Goal: Task Accomplishment & Management: Complete application form

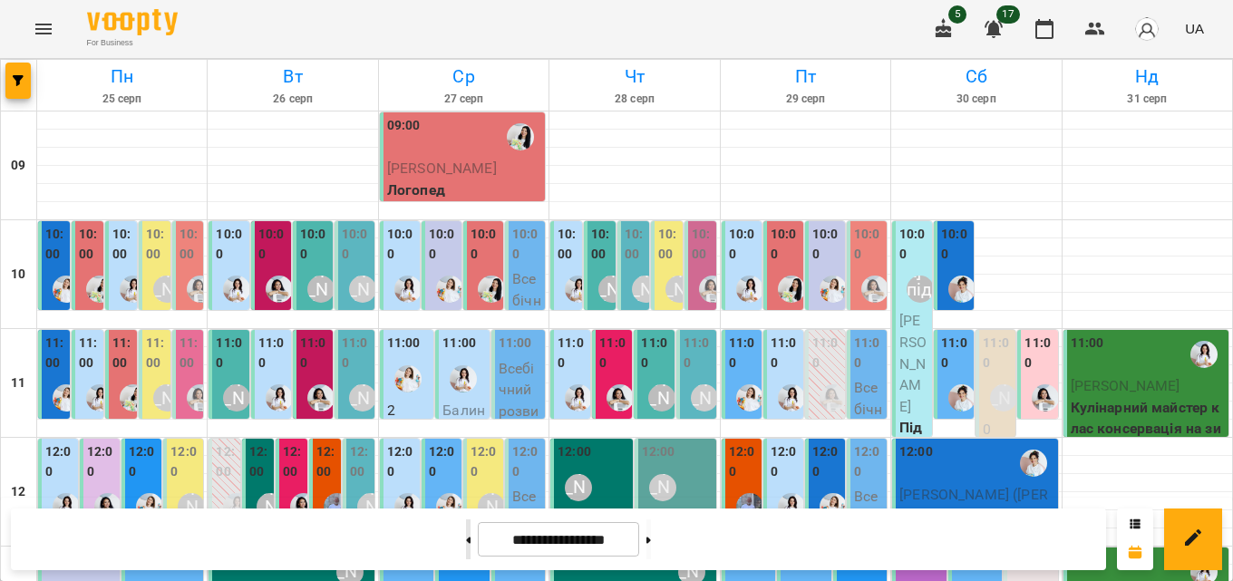
click at [466, 538] on button at bounding box center [468, 539] width 5 height 40
type input "**********"
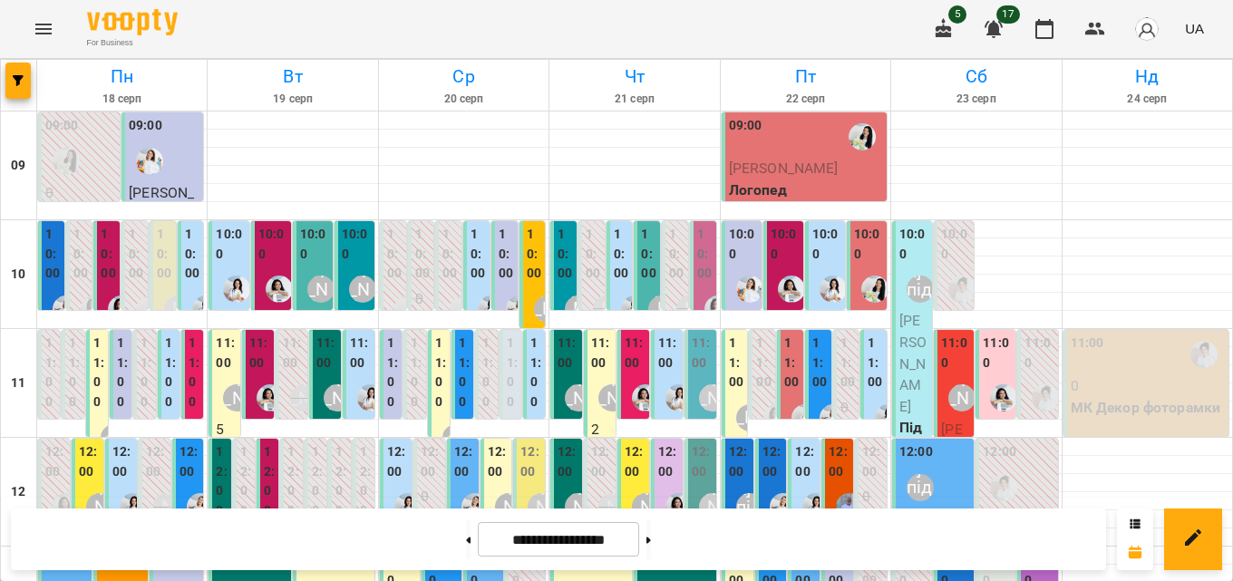
click at [527, 253] on label "10:00" at bounding box center [534, 254] width 15 height 59
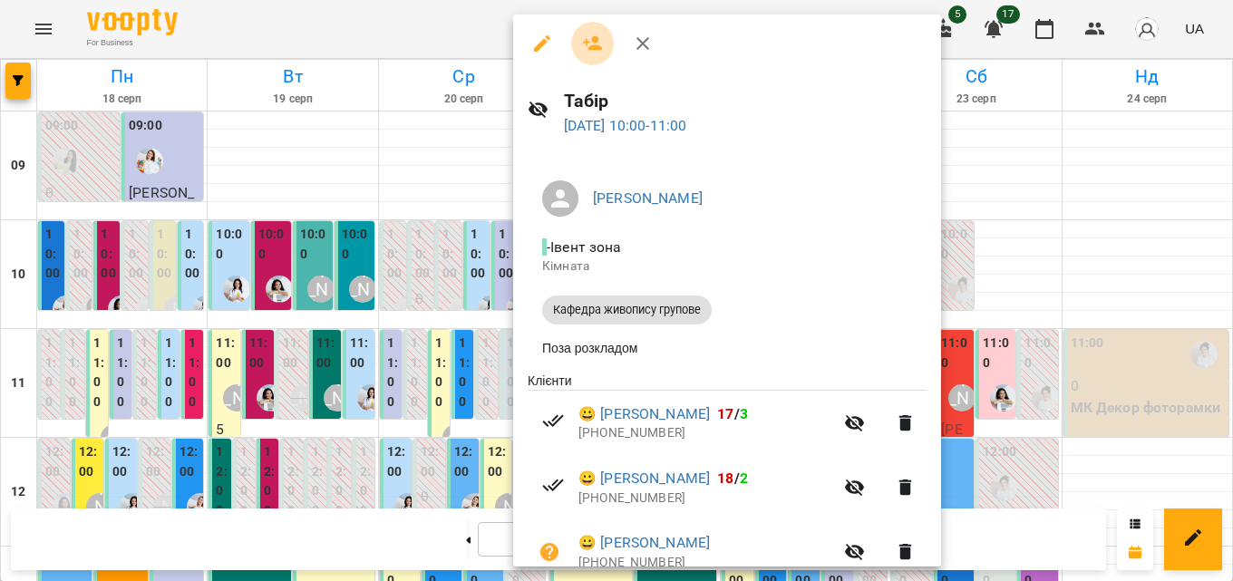
click at [591, 50] on icon "button" at bounding box center [593, 43] width 20 height 15
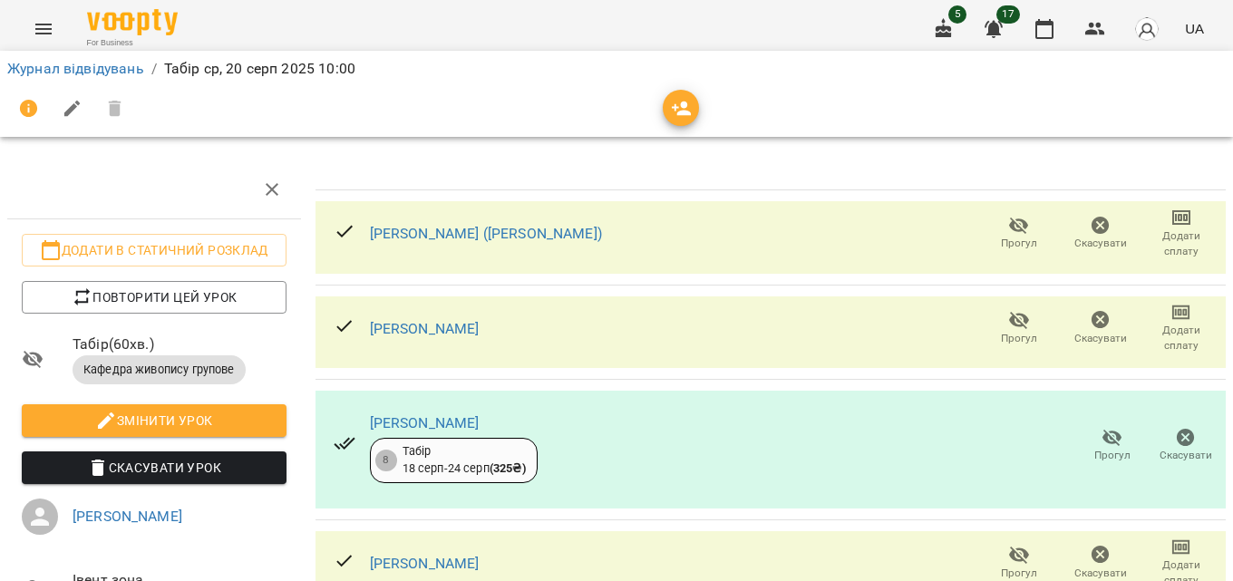
click at [671, 113] on icon "button" at bounding box center [682, 109] width 22 height 22
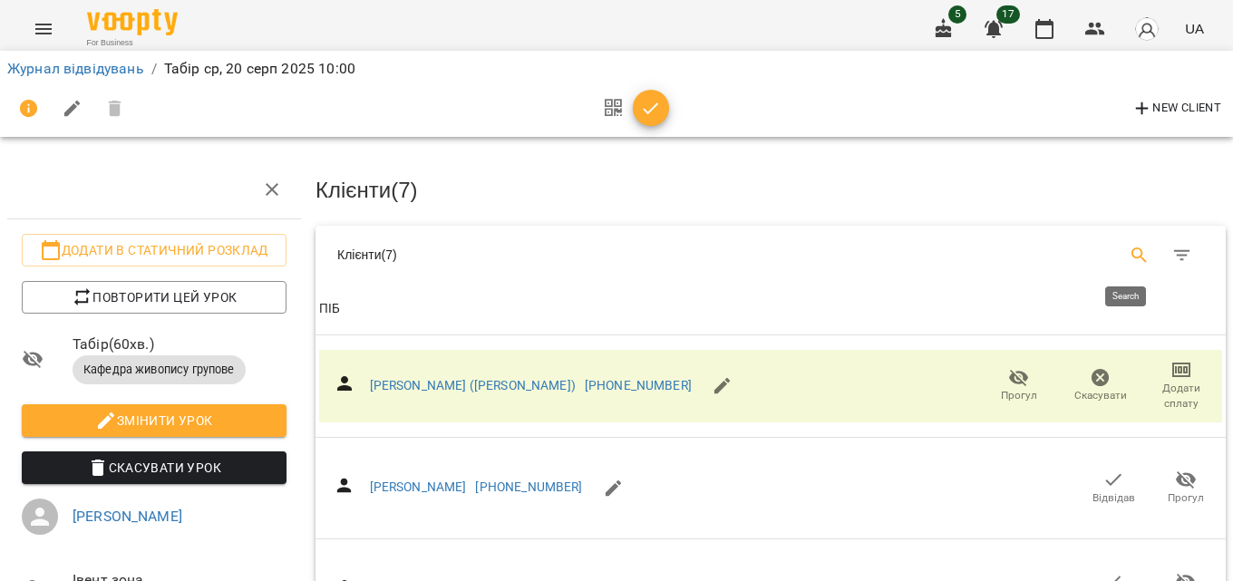
click at [1130, 256] on icon "Search" at bounding box center [1140, 256] width 22 height 22
type input "*"
click at [406, 241] on input "*" at bounding box center [536, 248] width 341 height 29
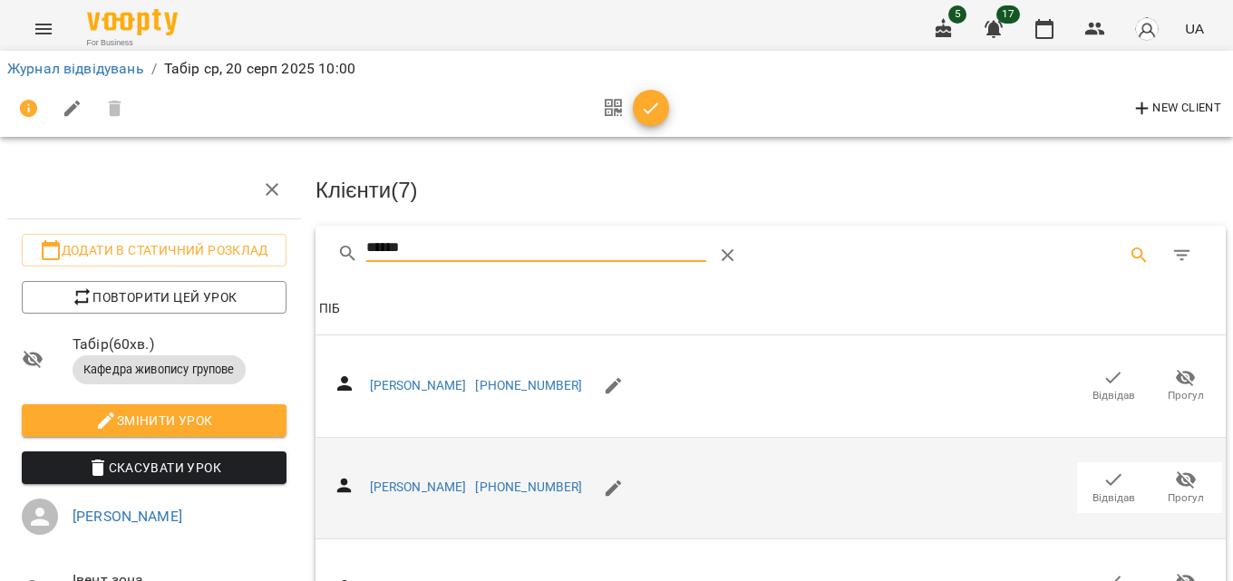
type input "******"
click at [1102, 484] on icon "button" at bounding box center [1113, 480] width 22 height 22
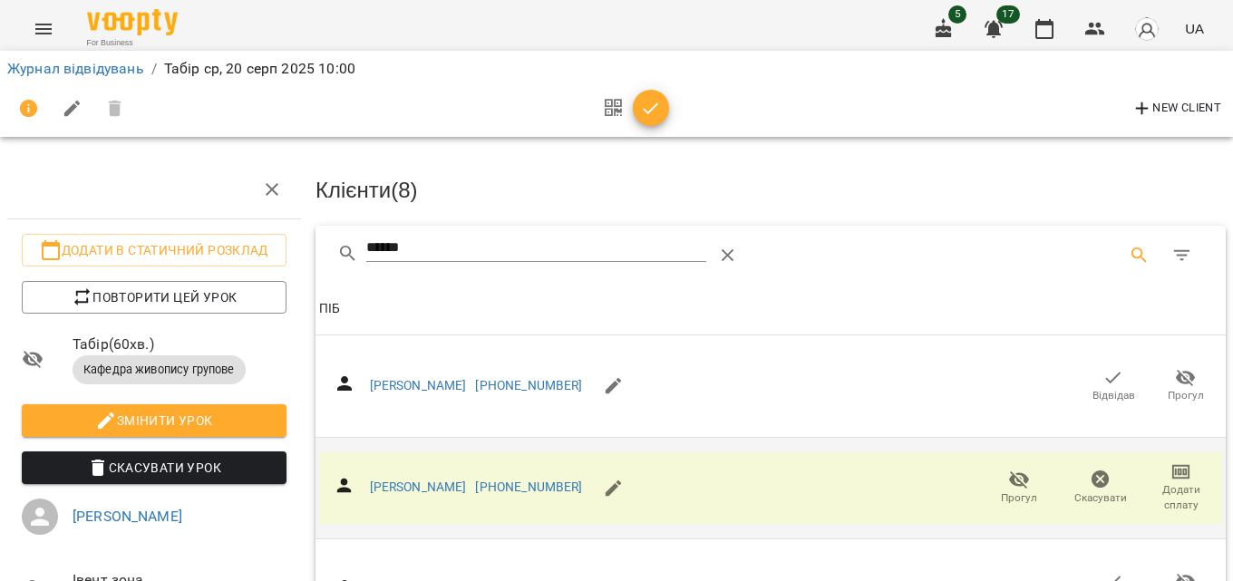
click at [654, 111] on icon "button" at bounding box center [651, 109] width 22 height 22
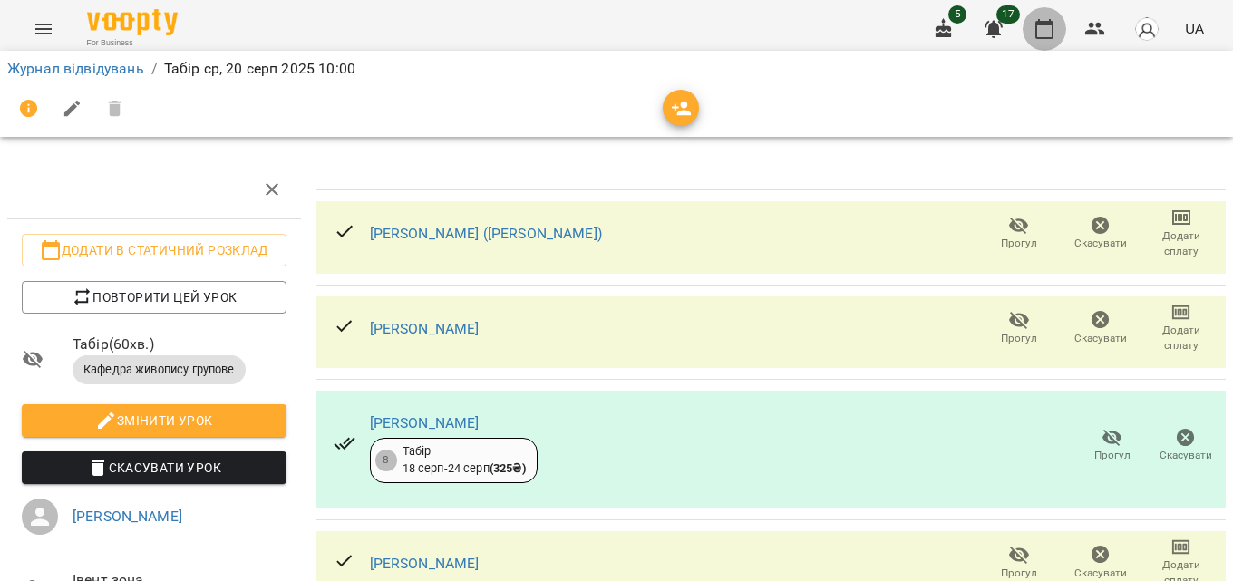
click at [1043, 39] on icon "button" at bounding box center [1044, 29] width 22 height 22
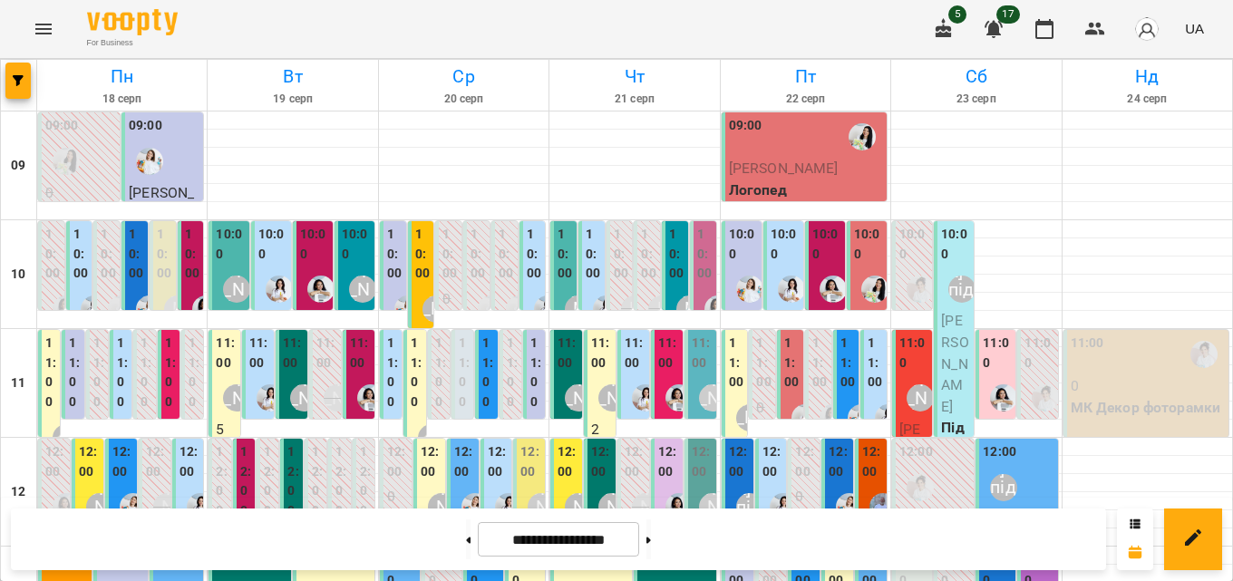
scroll to position [91, 0]
click at [412, 334] on label "11:00" at bounding box center [416, 373] width 11 height 78
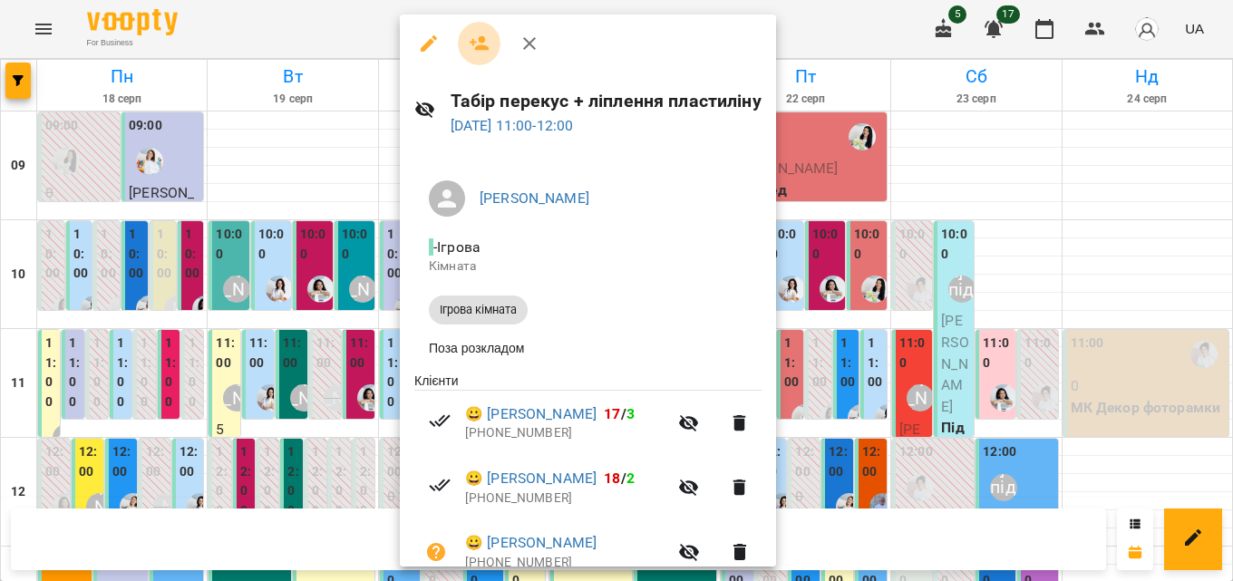
click at [479, 39] on icon "button" at bounding box center [480, 43] width 20 height 15
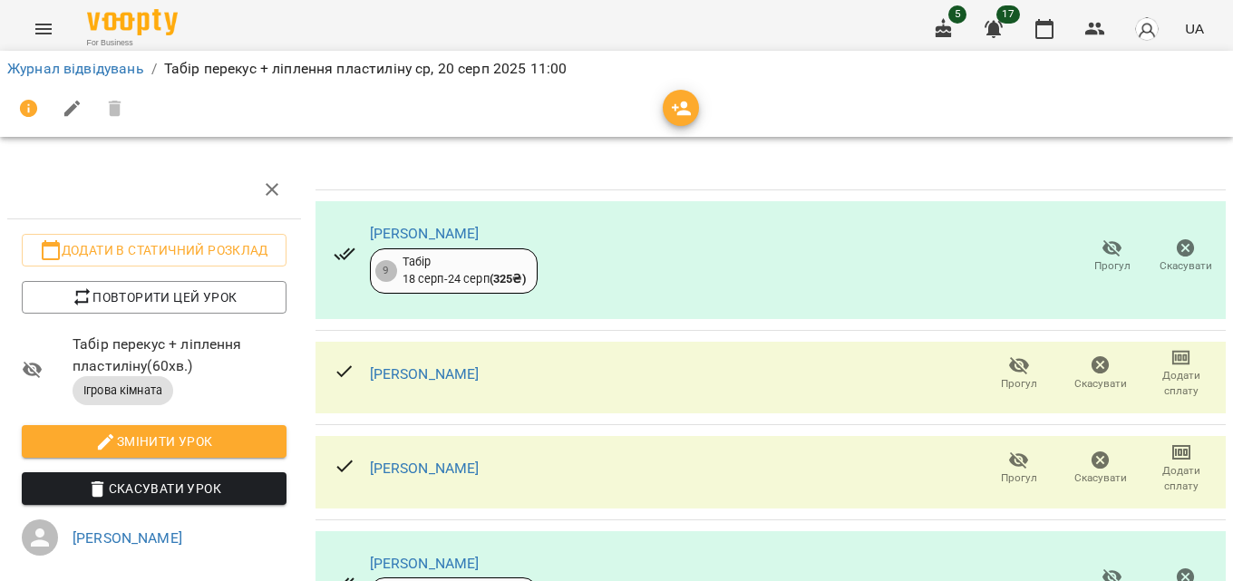
click at [678, 101] on icon "button" at bounding box center [682, 109] width 22 height 22
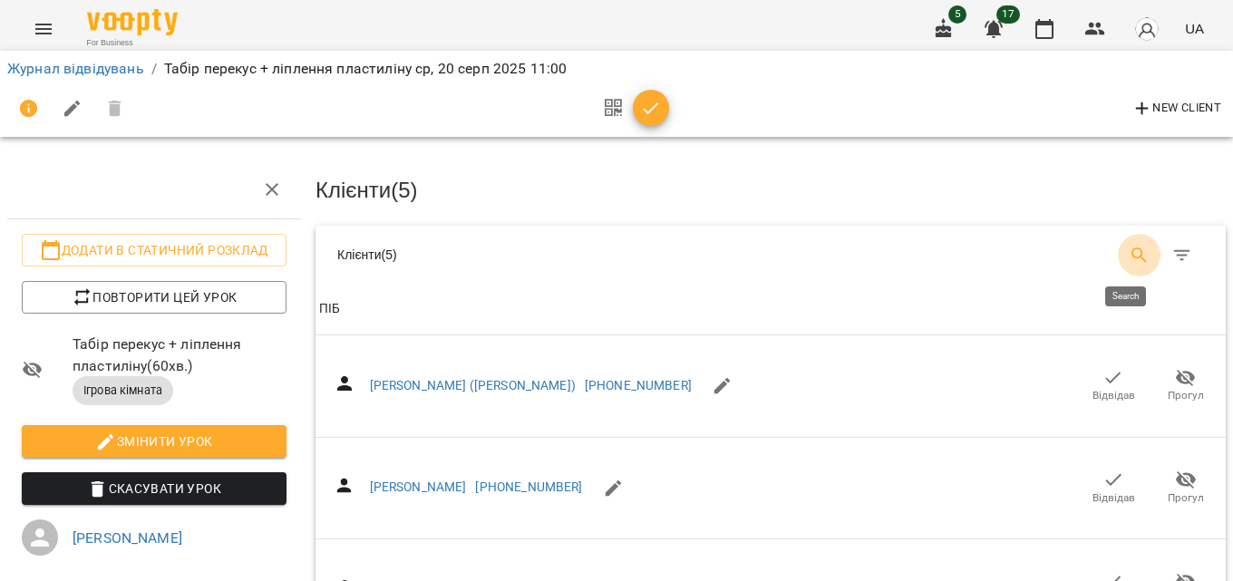
click at [1131, 247] on icon "Search" at bounding box center [1138, 254] width 15 height 15
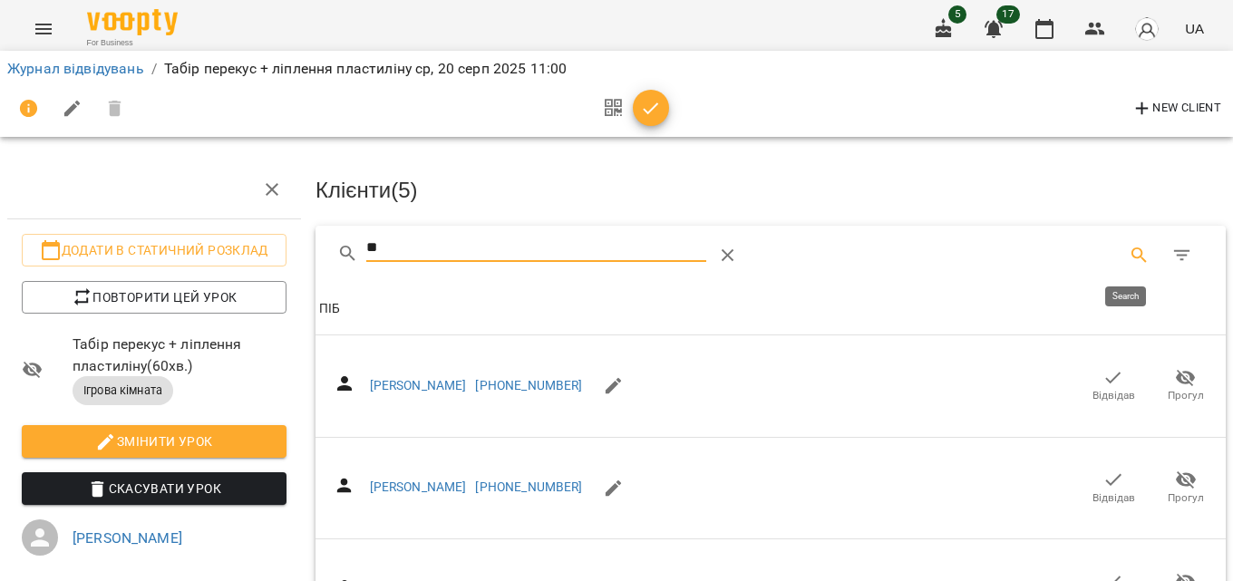
type input "***"
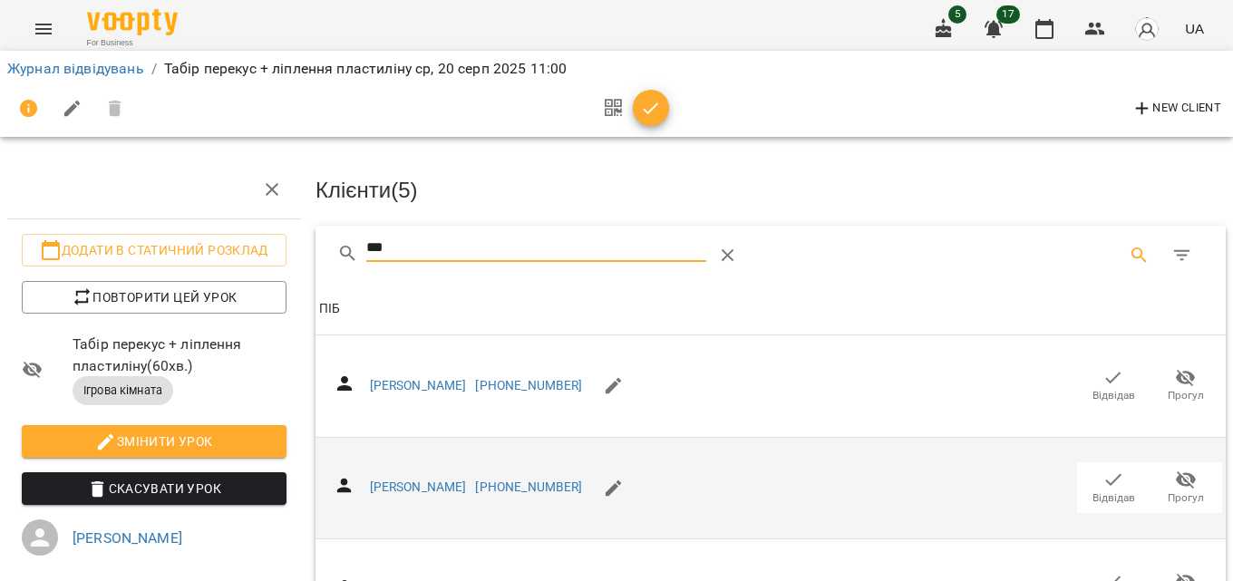
type input "***"
click at [1099, 490] on span "Відвідав" at bounding box center [1113, 497] width 43 height 15
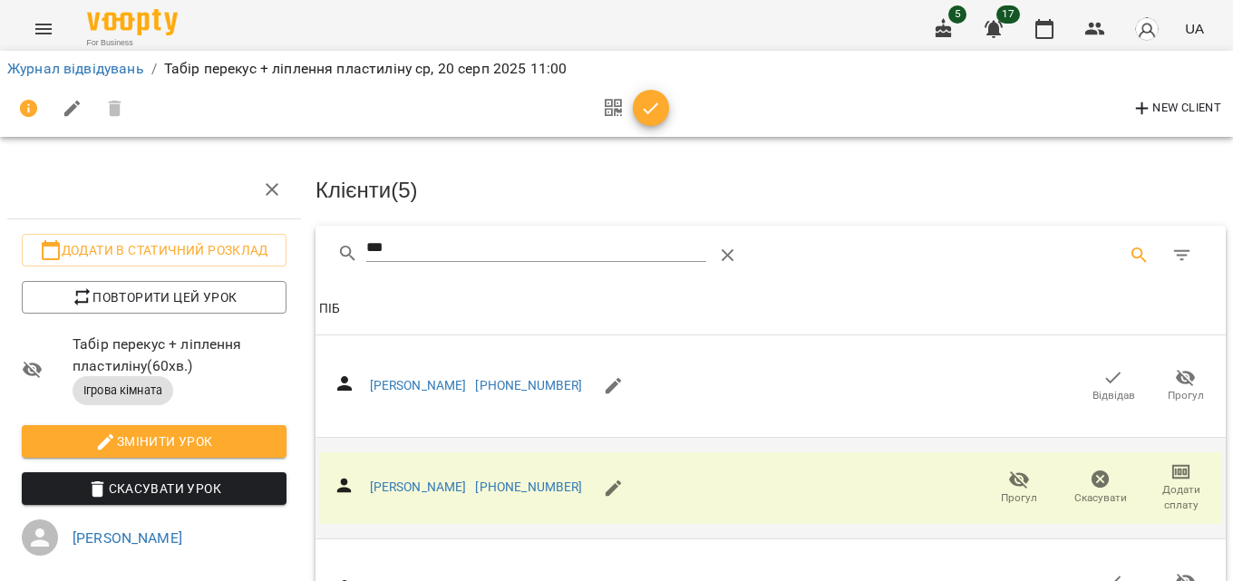
click at [669, 115] on div "New Client" at bounding box center [616, 109] width 1218 height 44
click at [663, 105] on span "button" at bounding box center [651, 109] width 36 height 22
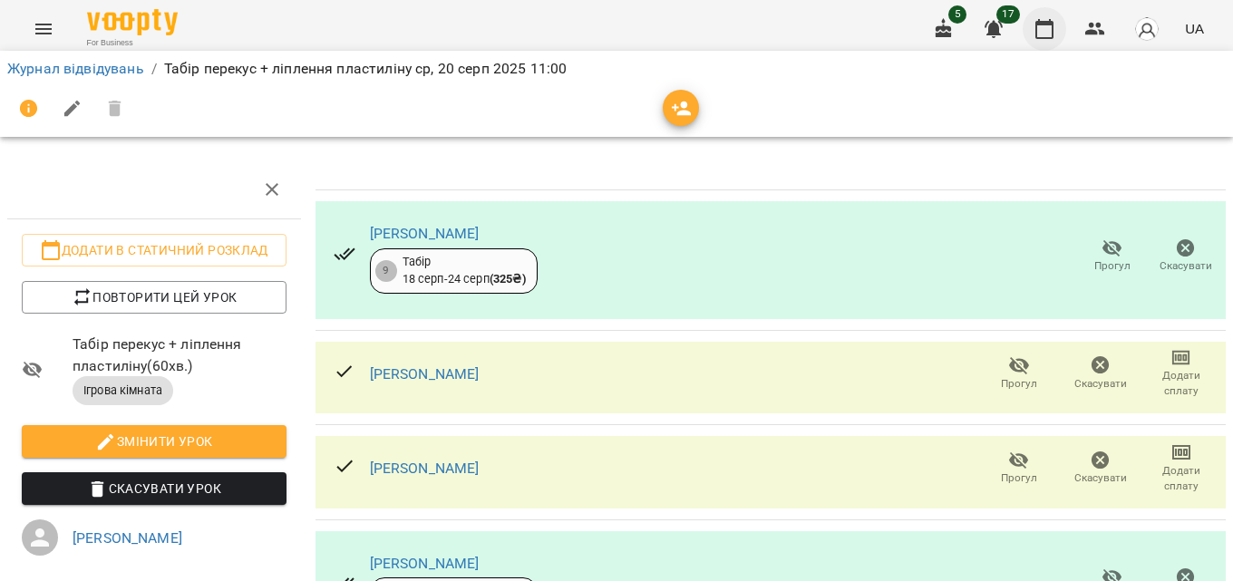
click at [1045, 27] on icon "button" at bounding box center [1044, 29] width 22 height 22
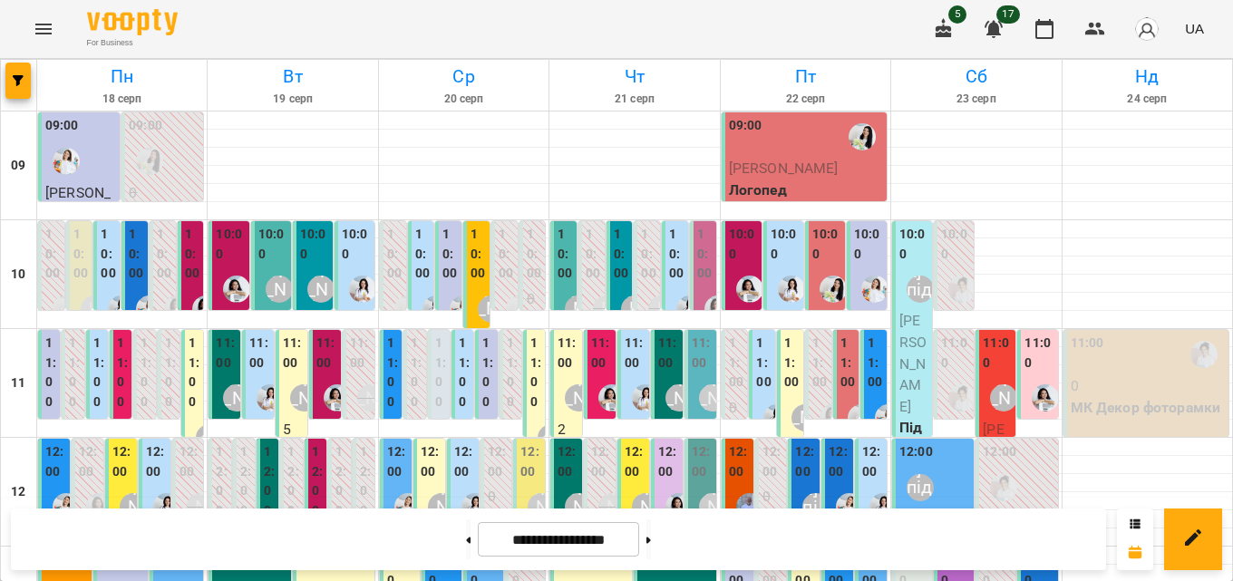
scroll to position [91, 0]
click at [530, 334] on label "11:00" at bounding box center [535, 373] width 11 height 78
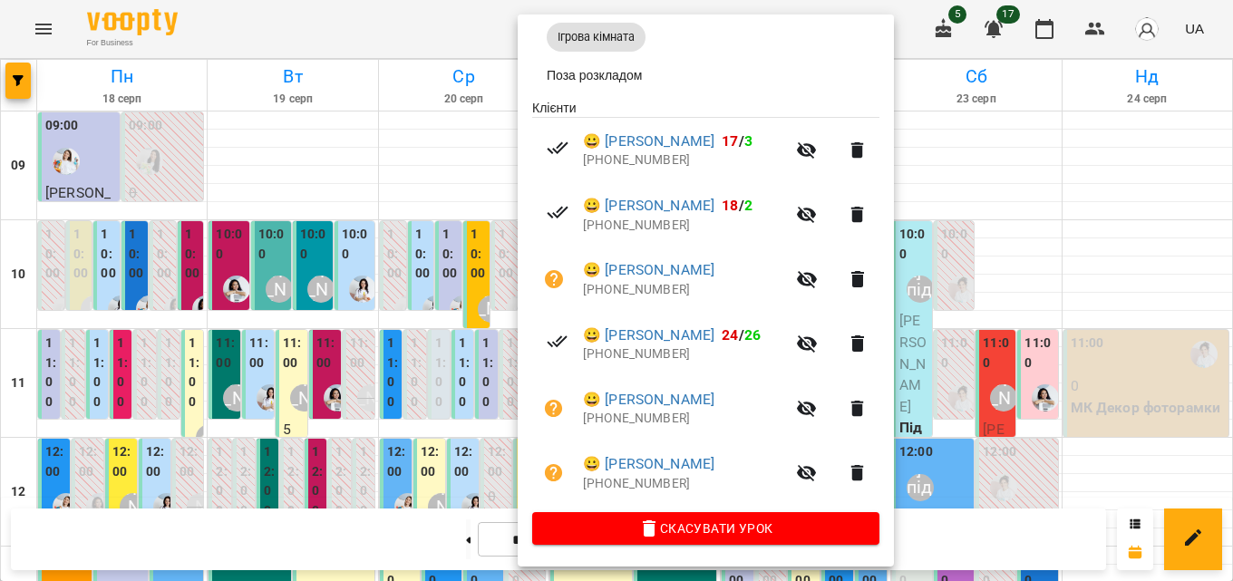
scroll to position [0, 0]
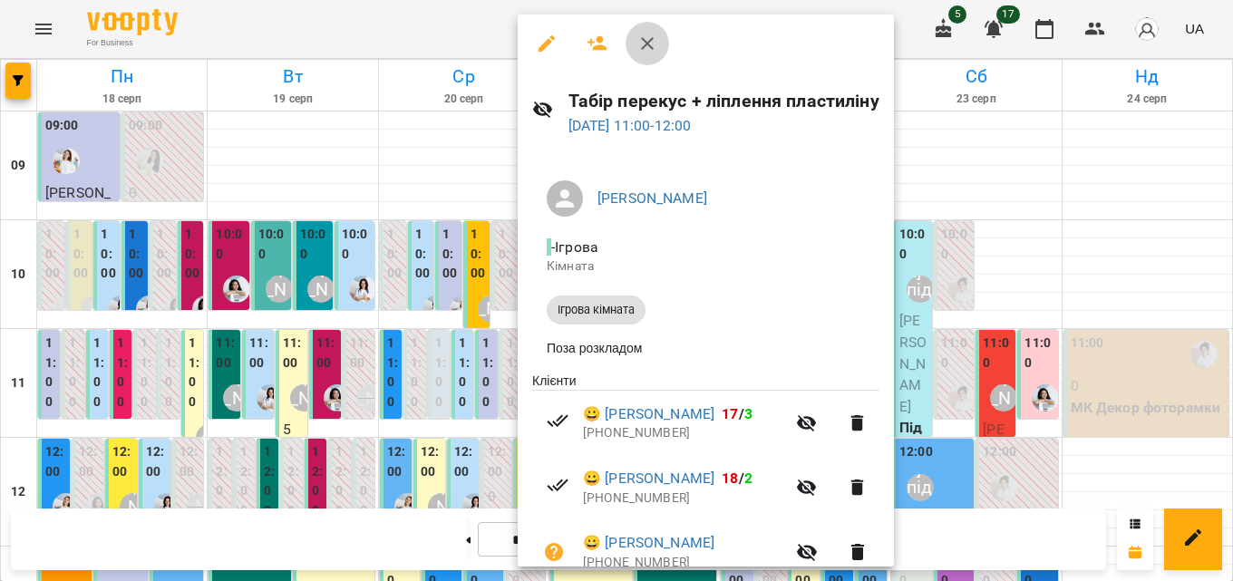
click at [635, 44] on button "button" at bounding box center [647, 44] width 44 height 44
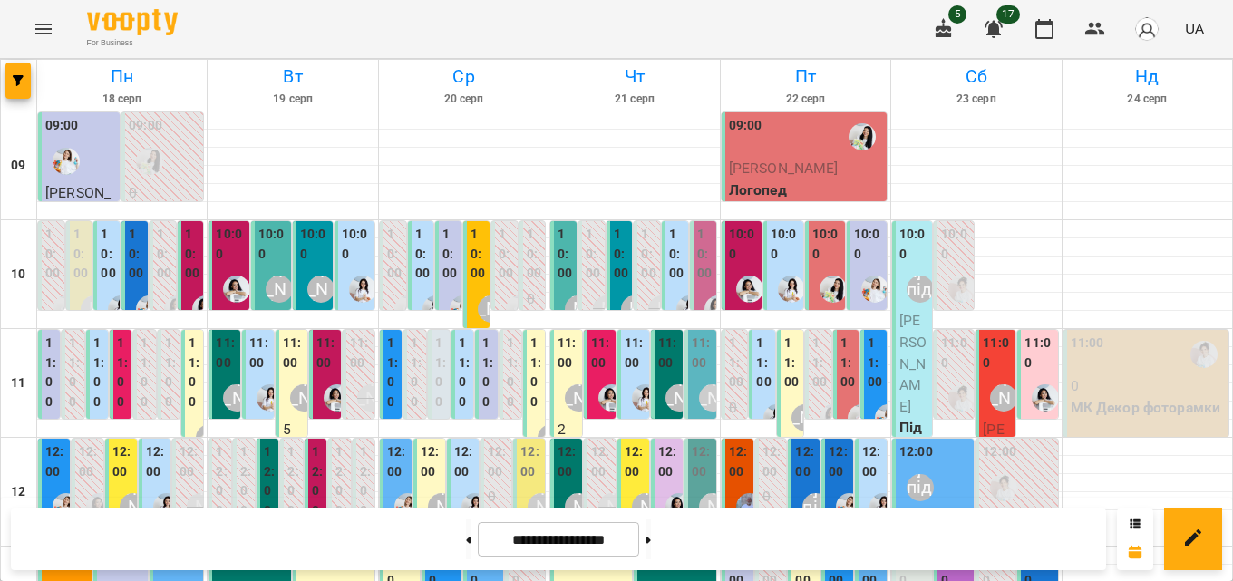
click at [421, 442] on label "12:00" at bounding box center [431, 461] width 21 height 39
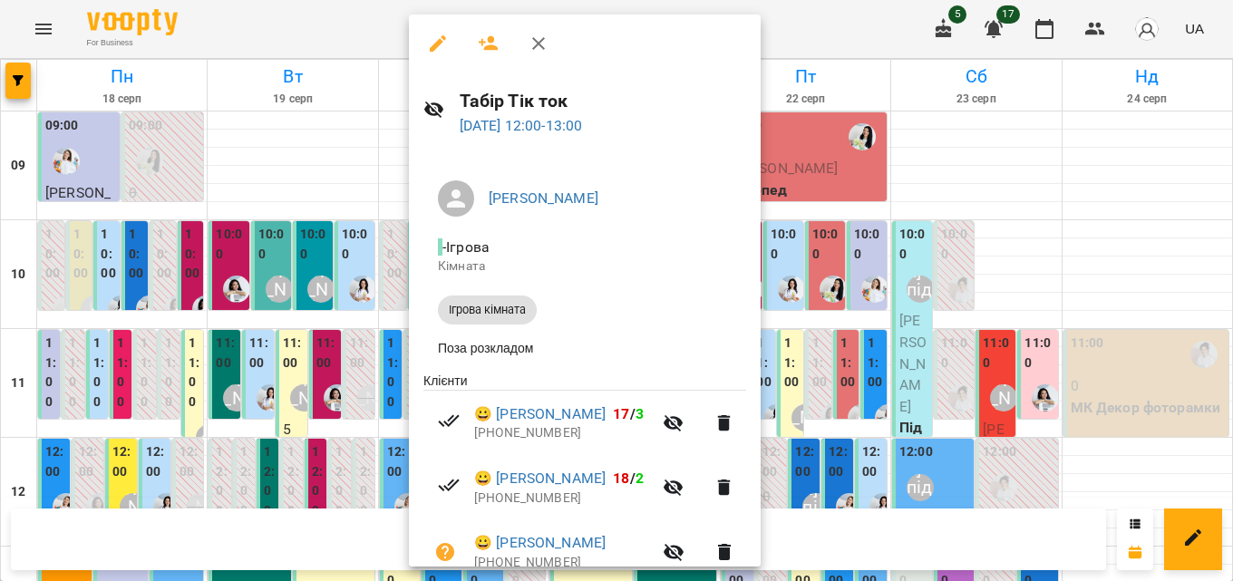
click at [482, 32] on button "button" at bounding box center [489, 44] width 44 height 44
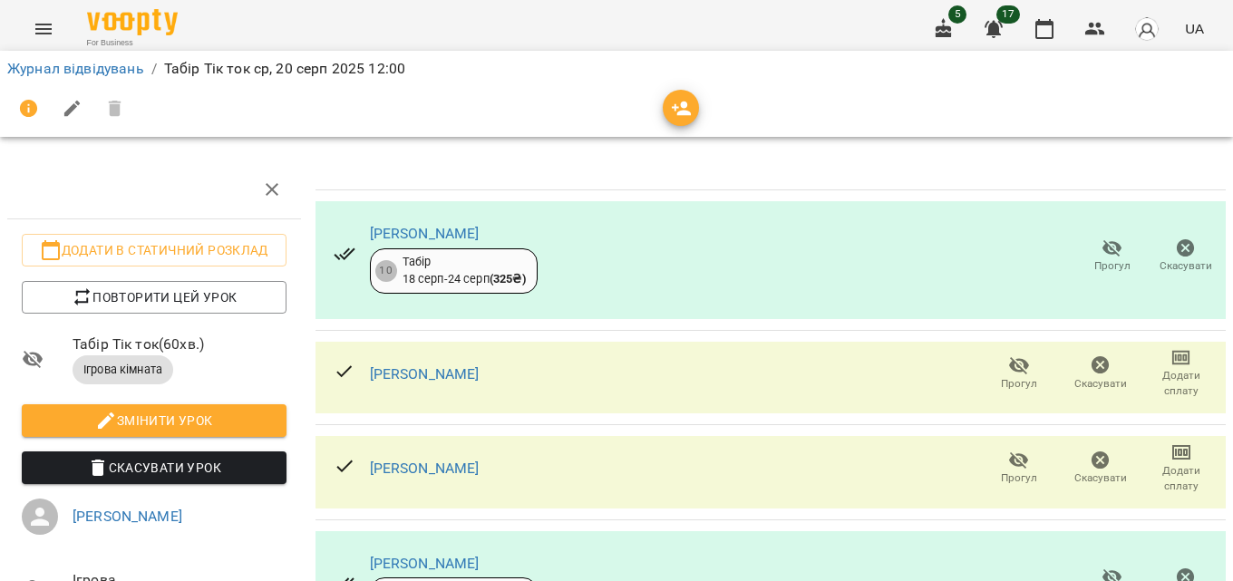
click at [694, 107] on span "button" at bounding box center [681, 109] width 36 height 22
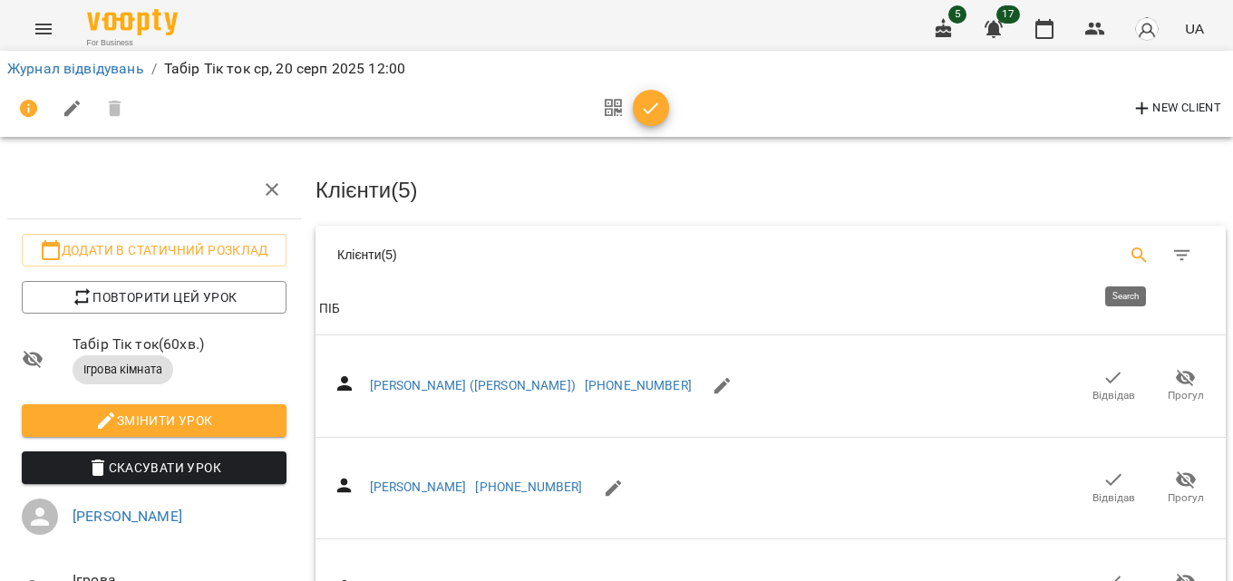
drag, startPoint x: 1113, startPoint y: 238, endPoint x: 1118, endPoint y: 250, distance: 12.6
click at [1118, 240] on button "Search" at bounding box center [1140, 256] width 44 height 44
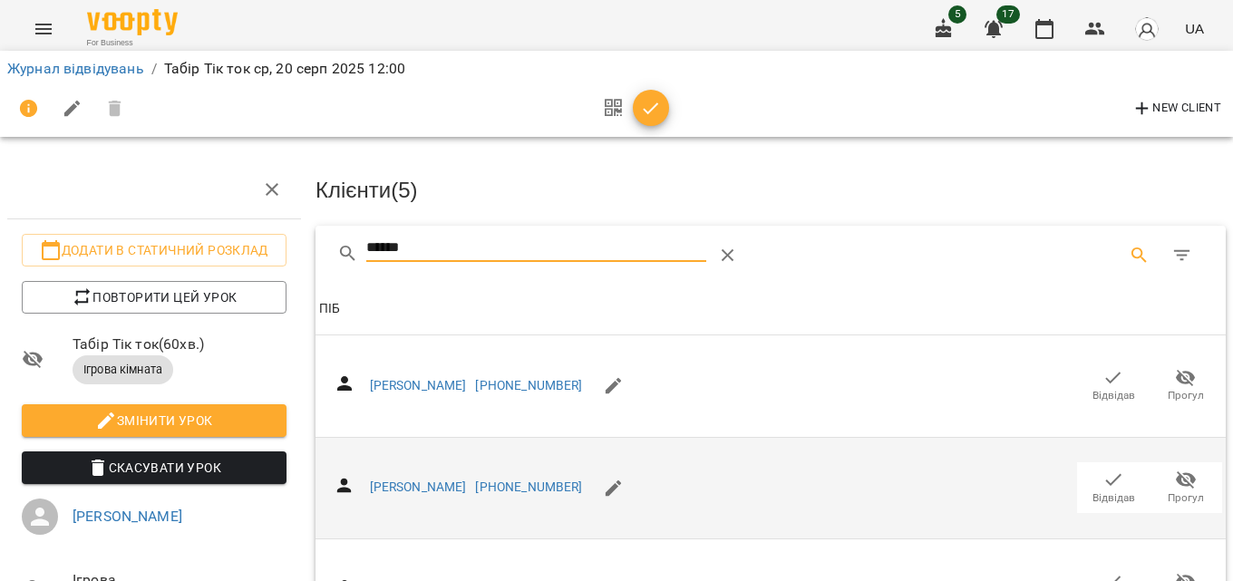
type input "******"
click at [1102, 475] on icon "button" at bounding box center [1113, 480] width 22 height 22
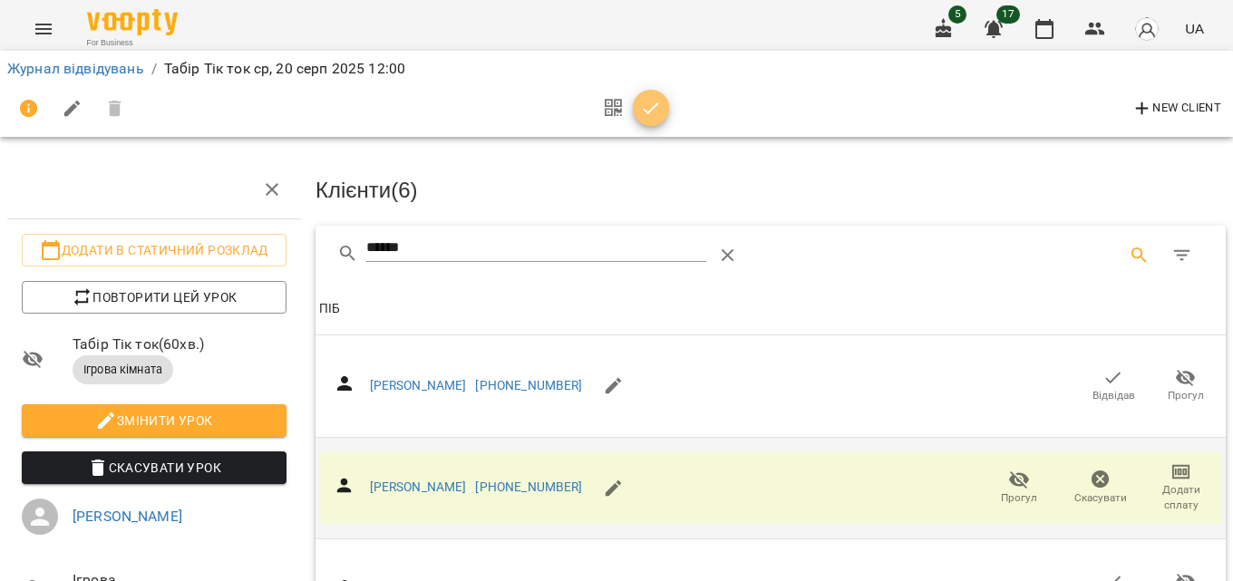
click at [660, 117] on icon "button" at bounding box center [651, 109] width 22 height 22
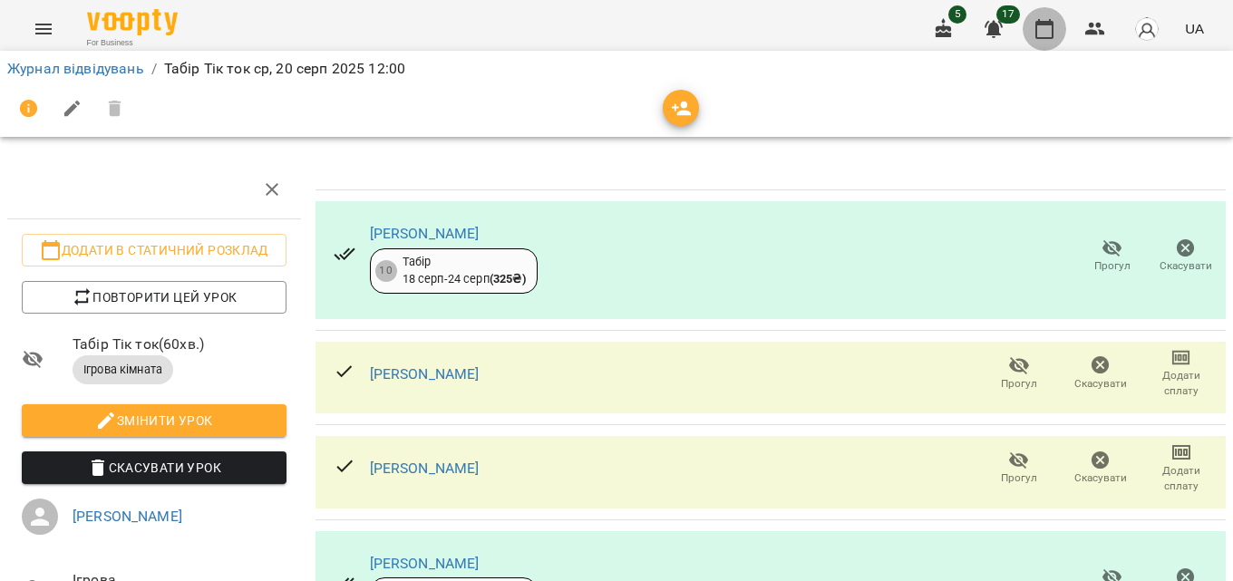
click at [1042, 17] on button "button" at bounding box center [1045, 29] width 44 height 44
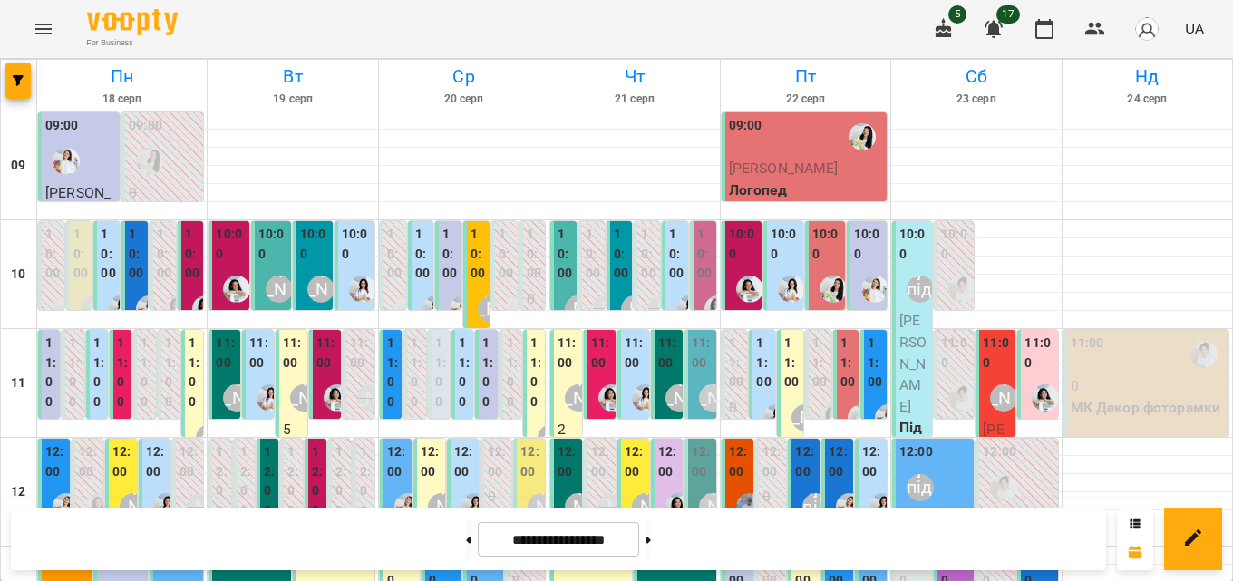
scroll to position [272, 0]
click at [406, 551] on div "13:00" at bounding box center [401, 573] width 29 height 44
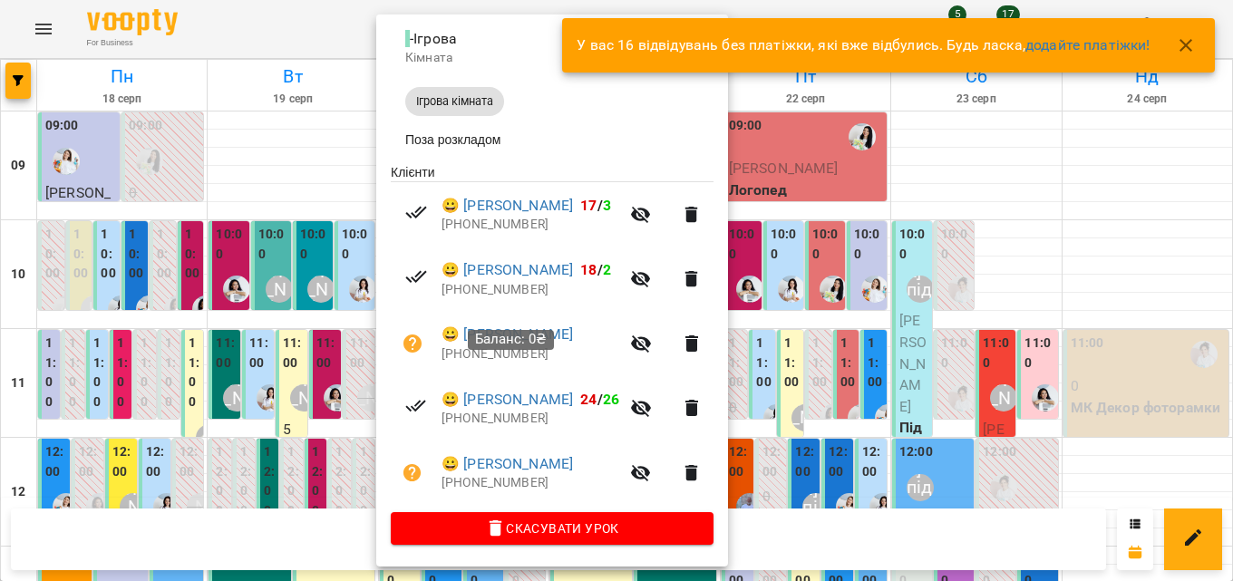
scroll to position [0, 0]
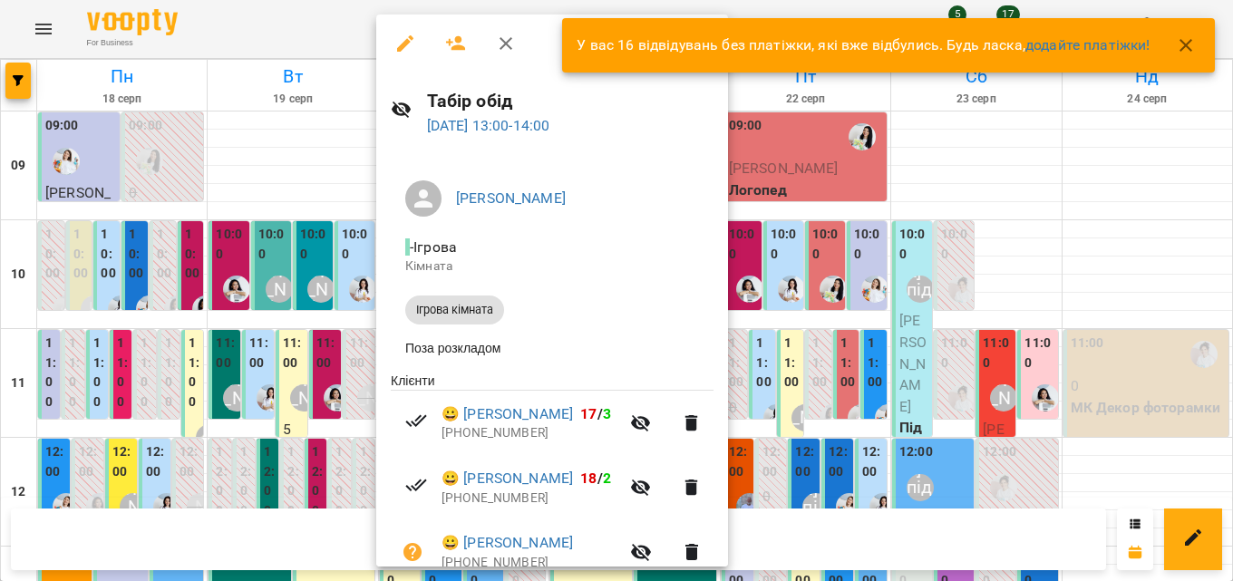
click at [455, 45] on icon "button" at bounding box center [456, 44] width 22 height 22
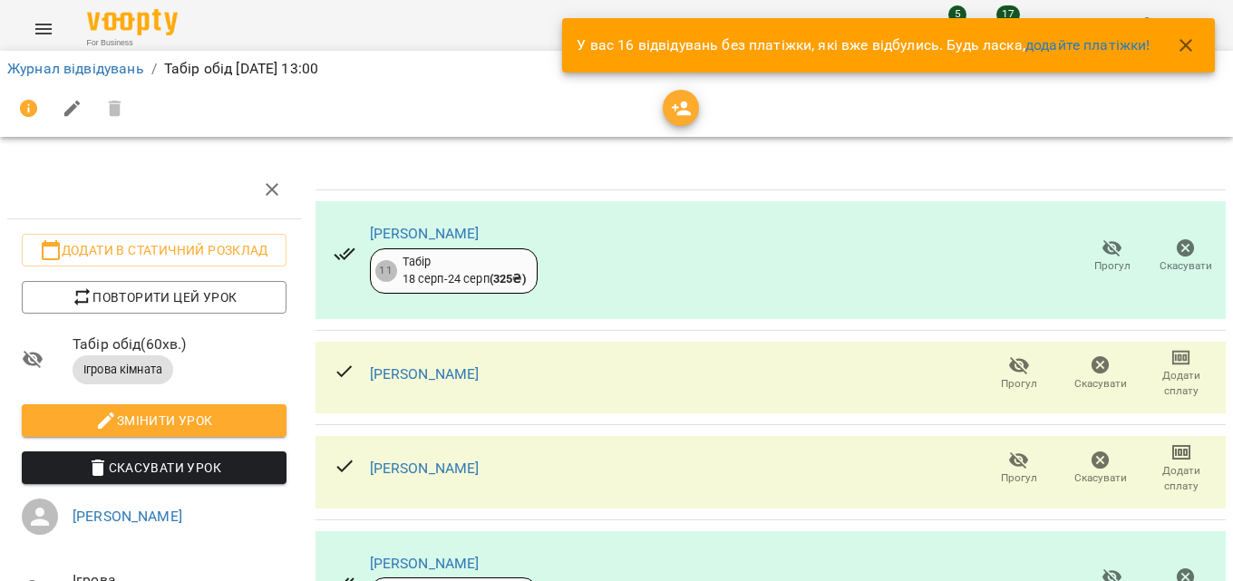
drag, startPoint x: 1187, startPoint y: 50, endPoint x: 1149, endPoint y: 53, distance: 38.2
click at [1187, 49] on icon "button" at bounding box center [1186, 45] width 22 height 22
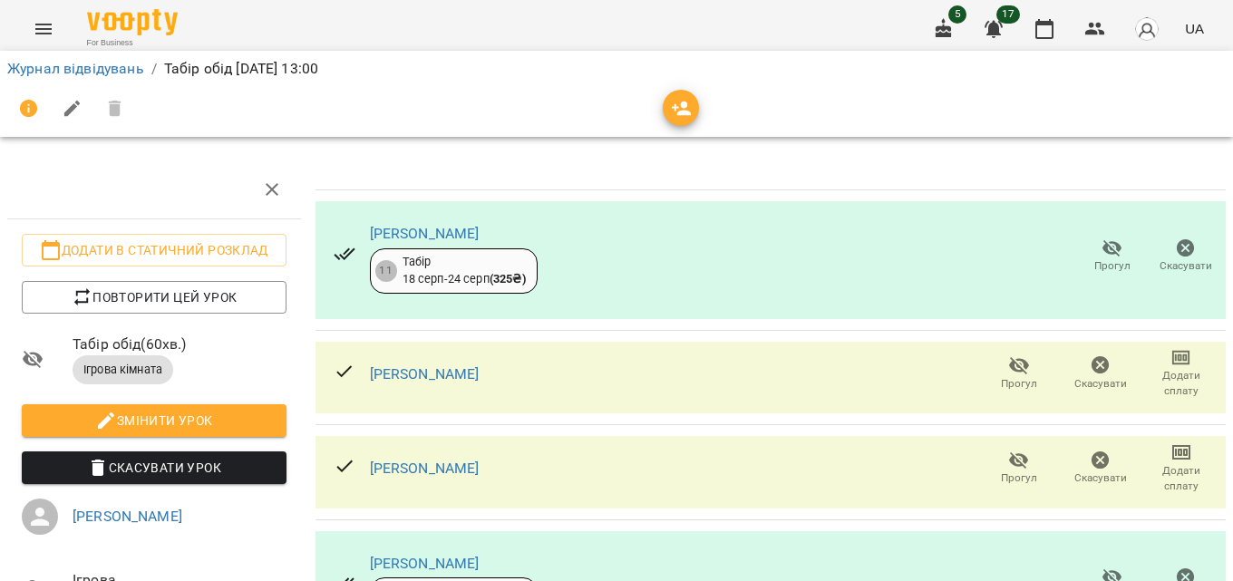
click at [693, 109] on span "button" at bounding box center [681, 109] width 36 height 22
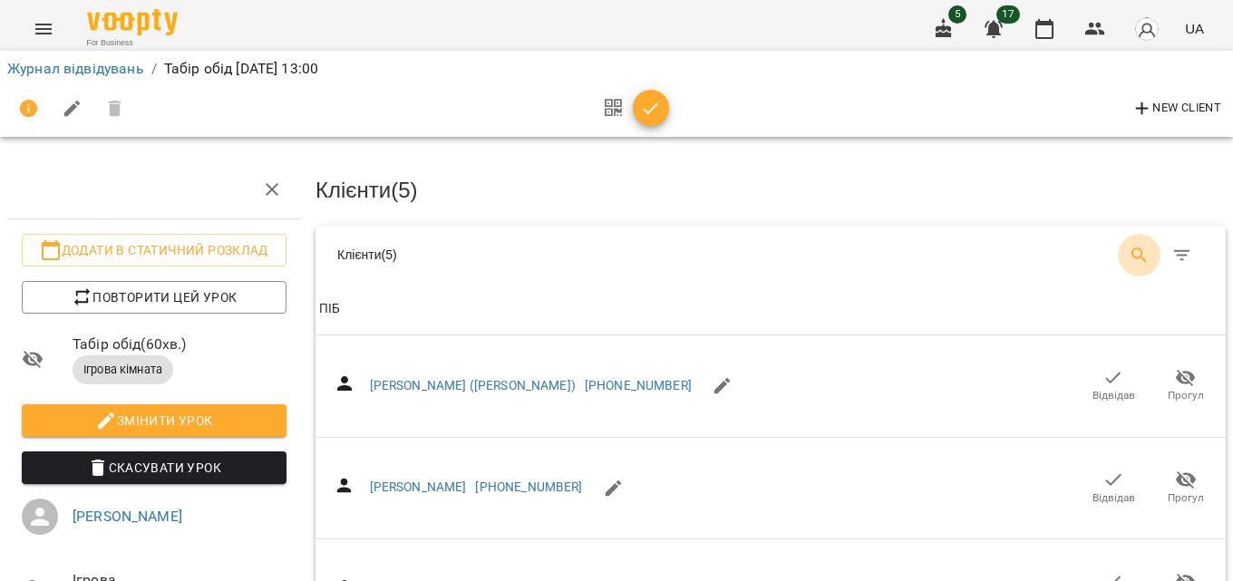
drag, startPoint x: 1137, startPoint y: 250, endPoint x: 1110, endPoint y: 239, distance: 28.4
click at [1138, 247] on button "Search" at bounding box center [1140, 256] width 44 height 44
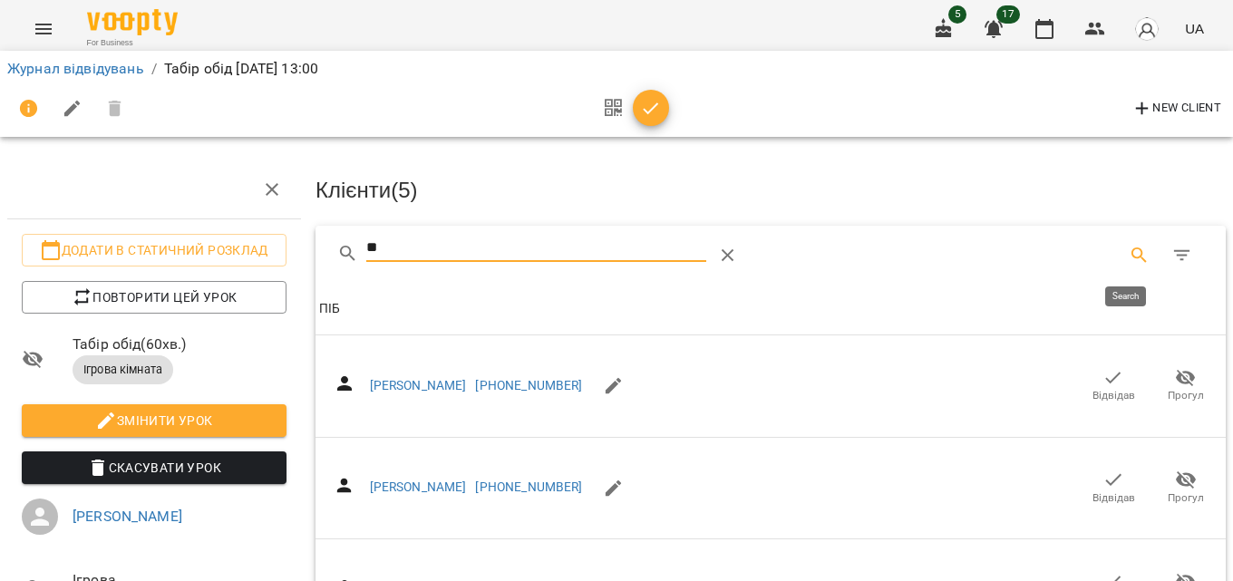
type input "*"
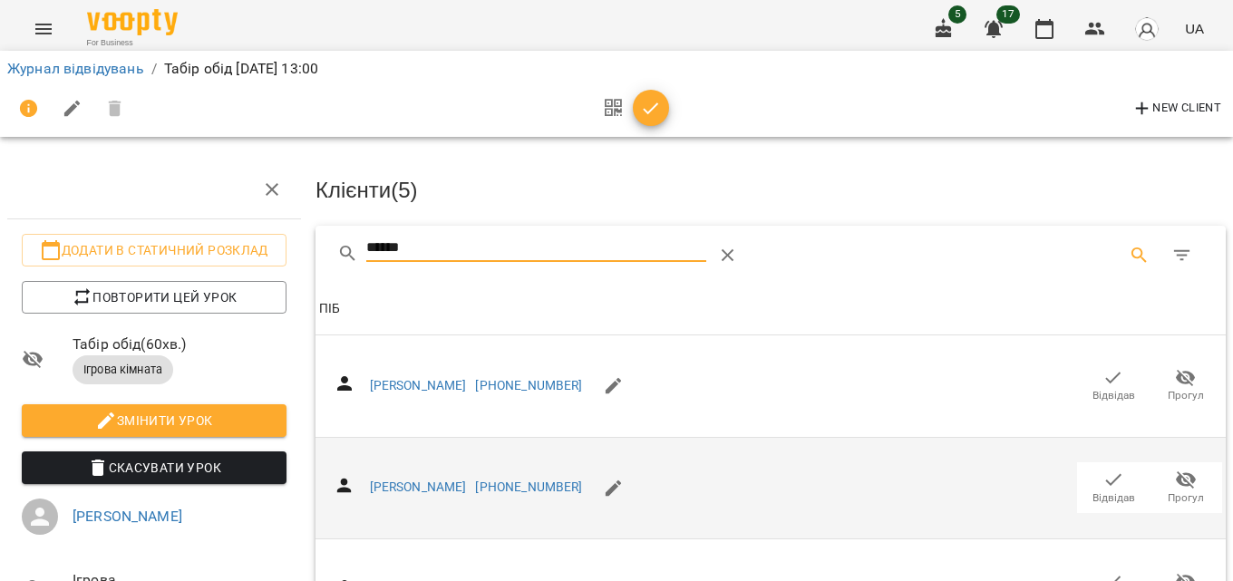
type input "******"
click at [1102, 480] on icon "button" at bounding box center [1113, 480] width 22 height 22
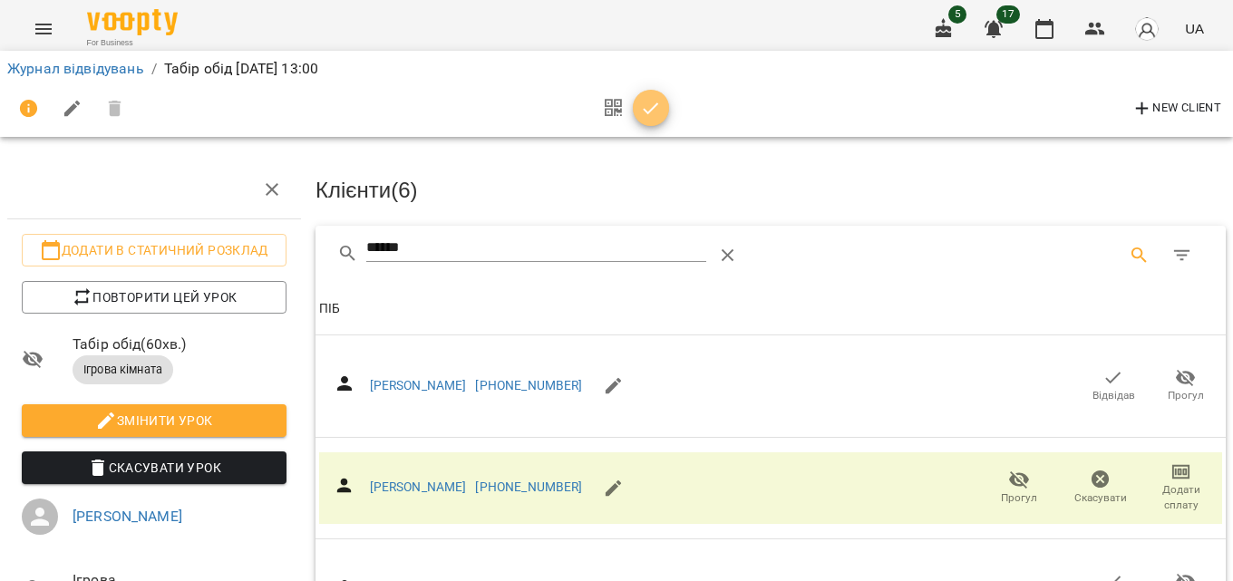
click at [644, 116] on icon "button" at bounding box center [651, 109] width 22 height 22
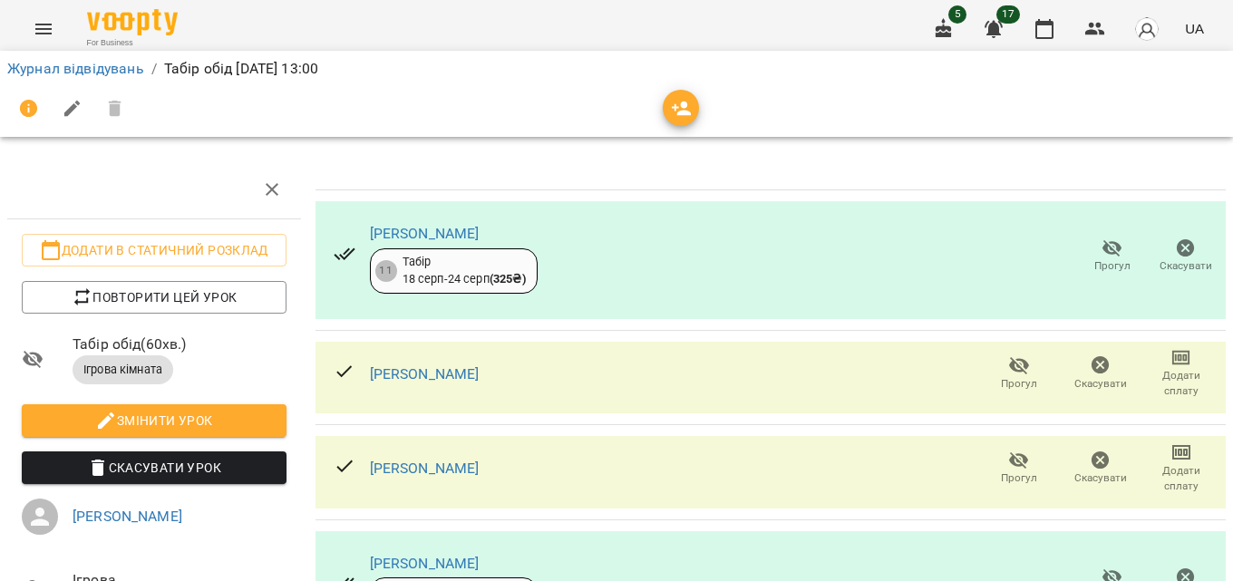
drag, startPoint x: 1047, startPoint y: 27, endPoint x: 634, endPoint y: 204, distance: 449.6
click at [1047, 28] on icon "button" at bounding box center [1044, 29] width 22 height 22
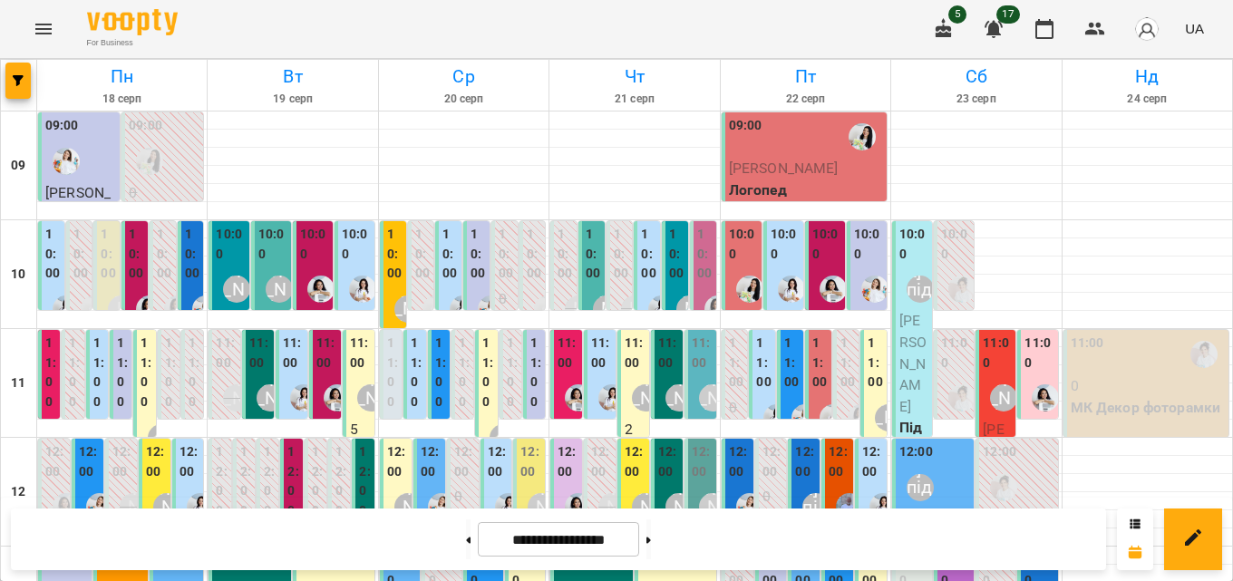
click at [602, 357] on label "11:00" at bounding box center [601, 353] width 21 height 39
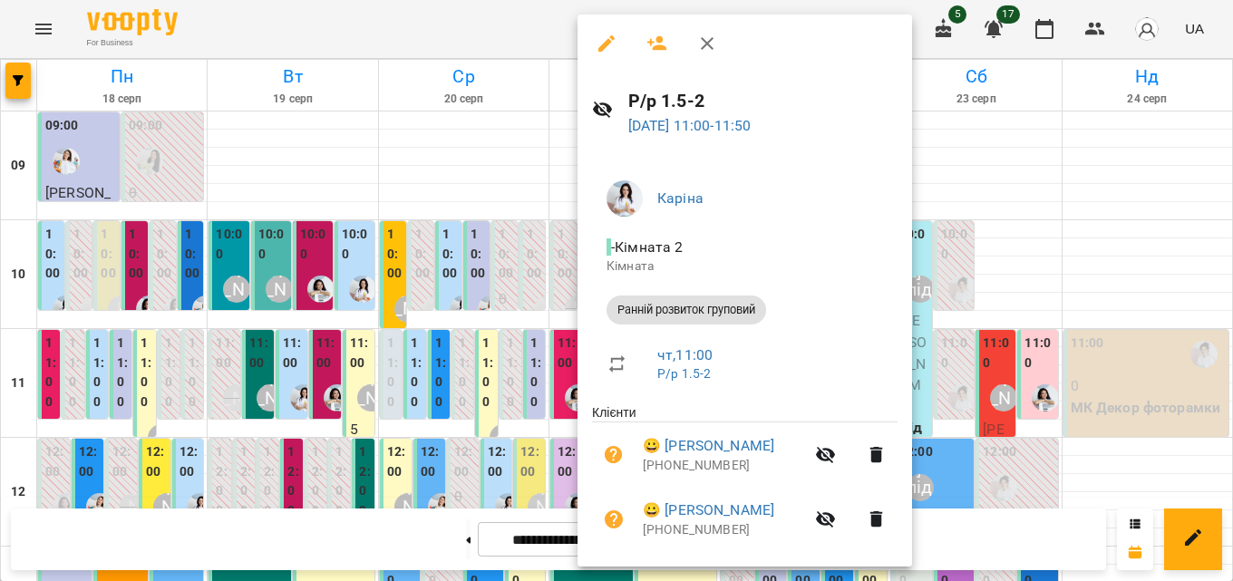
click at [666, 38] on icon "button" at bounding box center [657, 44] width 22 height 22
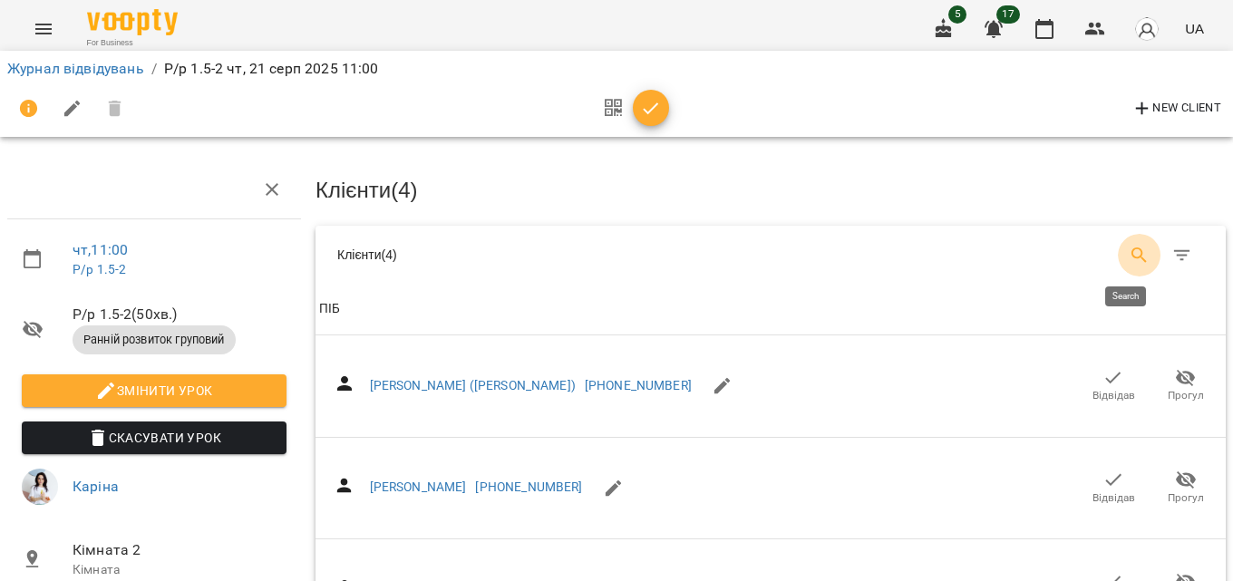
click at [1131, 247] on icon "Search" at bounding box center [1138, 254] width 15 height 15
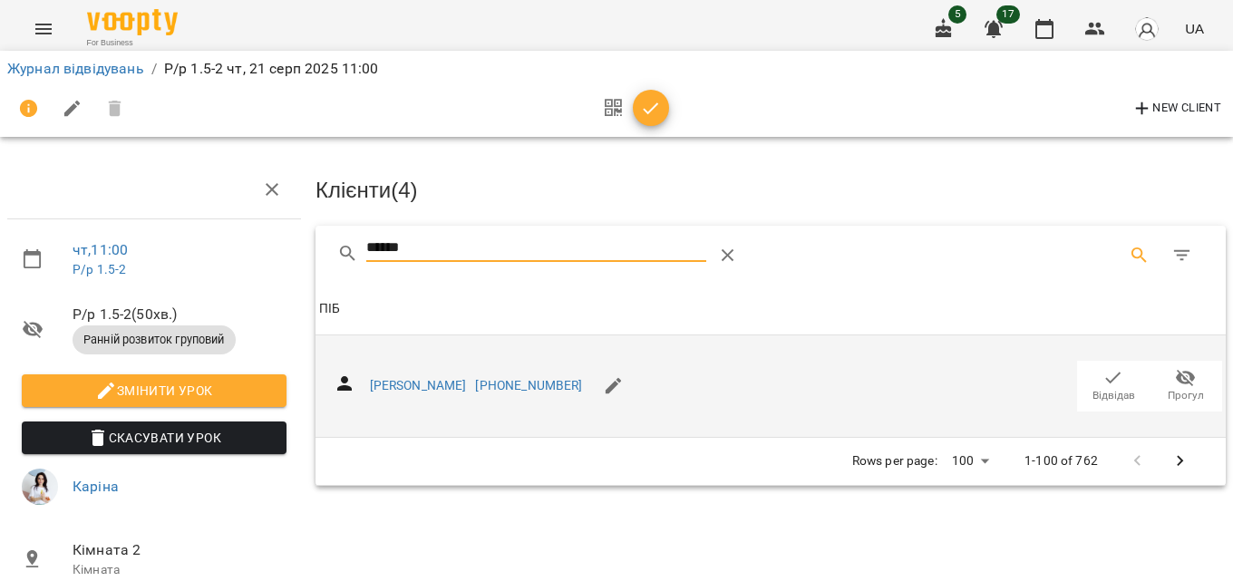
type input "******"
click at [1104, 375] on icon "button" at bounding box center [1113, 378] width 22 height 22
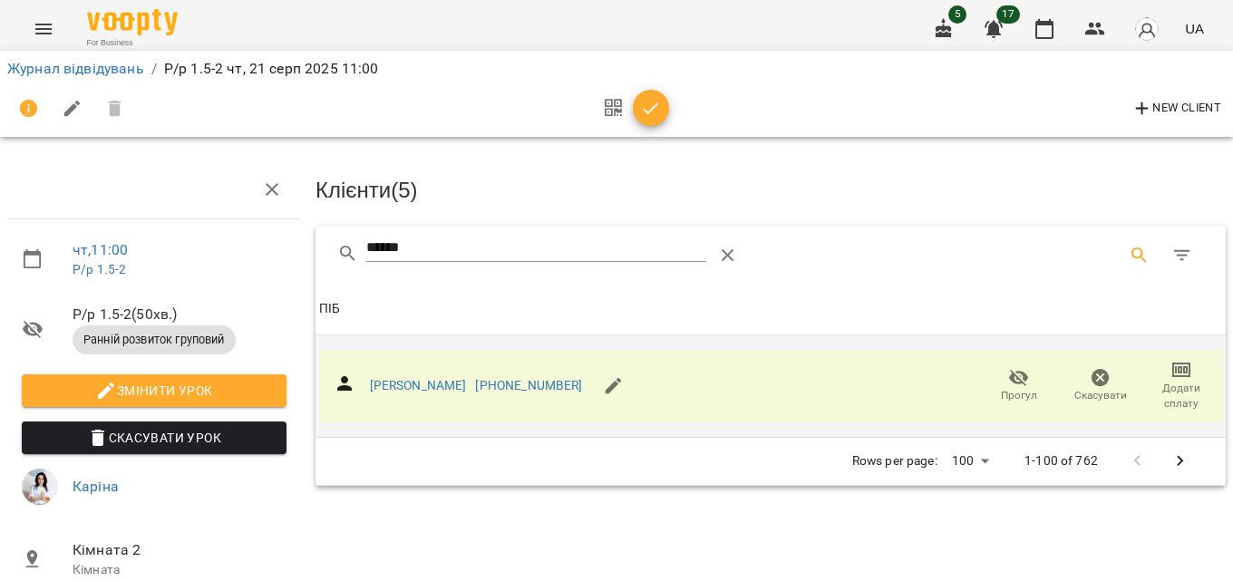
click at [661, 117] on icon "button" at bounding box center [651, 109] width 22 height 22
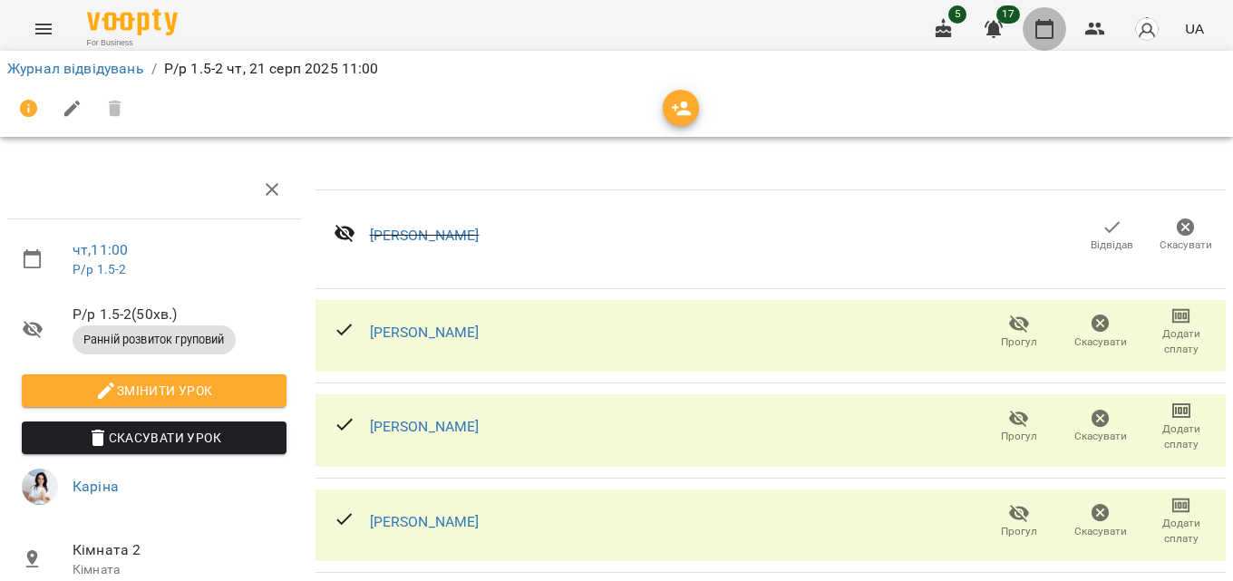
click at [1052, 31] on icon "button" at bounding box center [1044, 29] width 22 height 22
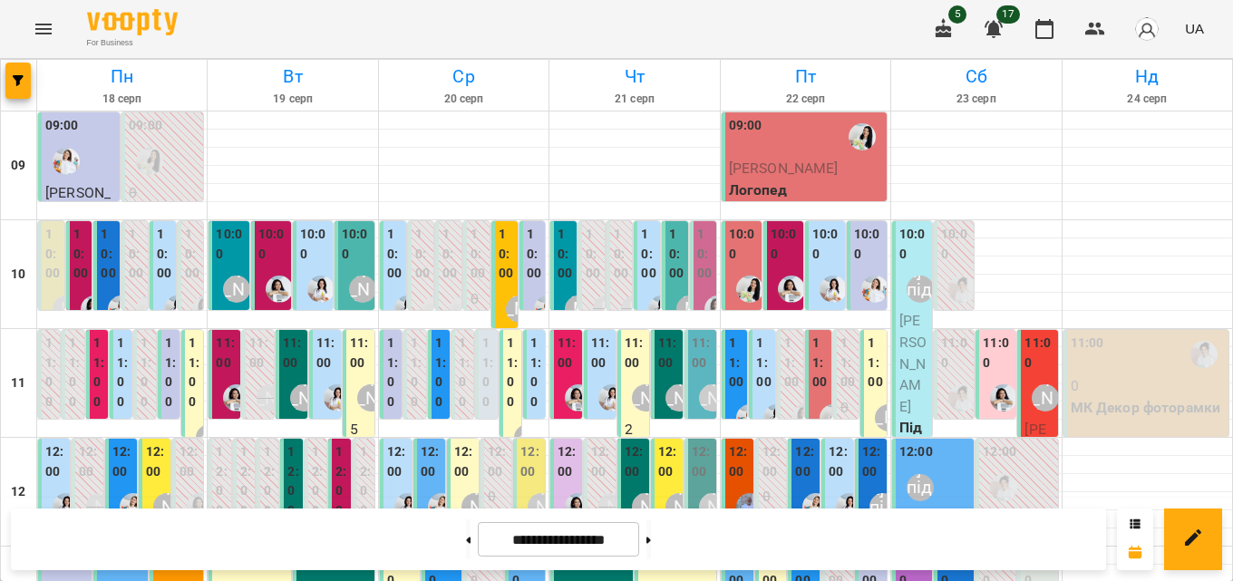
click at [531, 250] on label "10:00" at bounding box center [534, 254] width 15 height 59
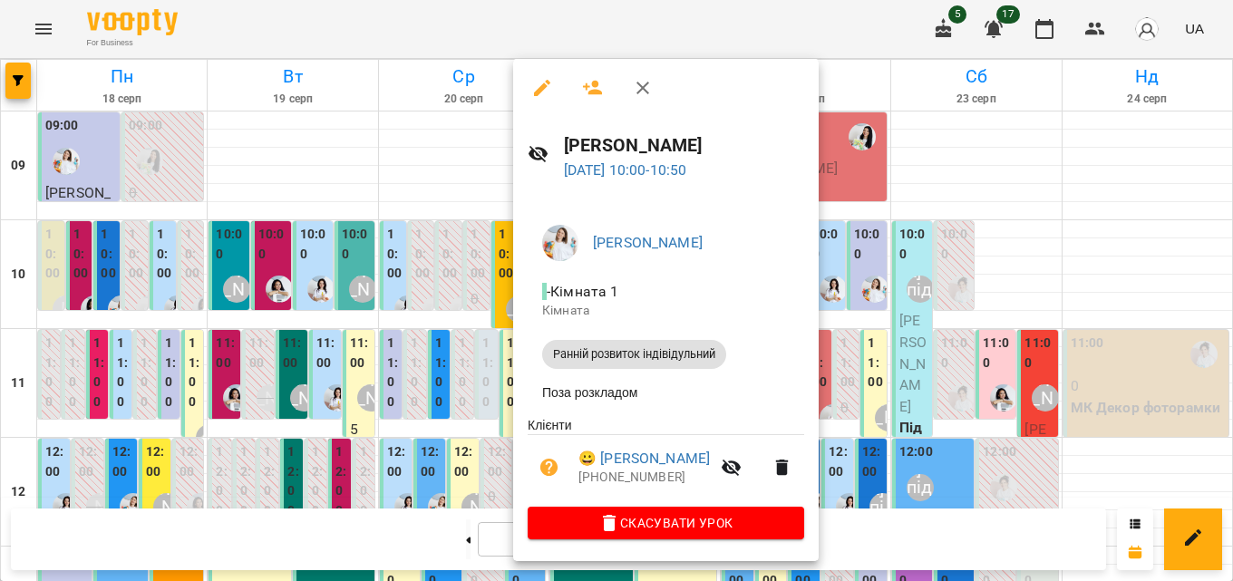
click at [638, 92] on icon "button" at bounding box center [642, 88] width 13 height 13
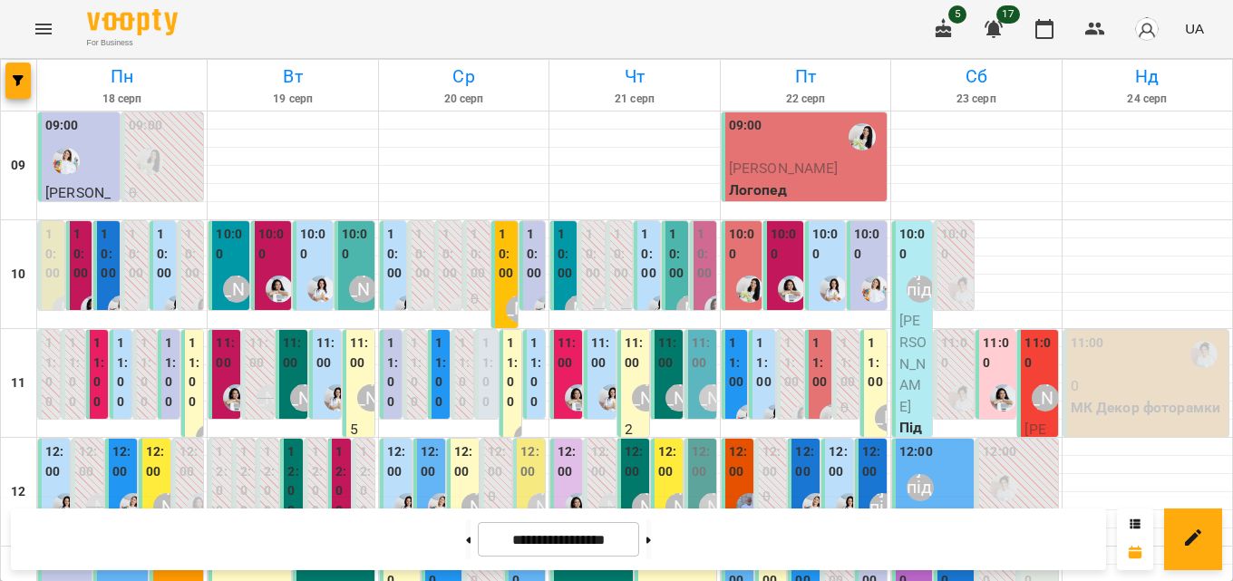
click at [593, 363] on label "11:00" at bounding box center [601, 353] width 21 height 39
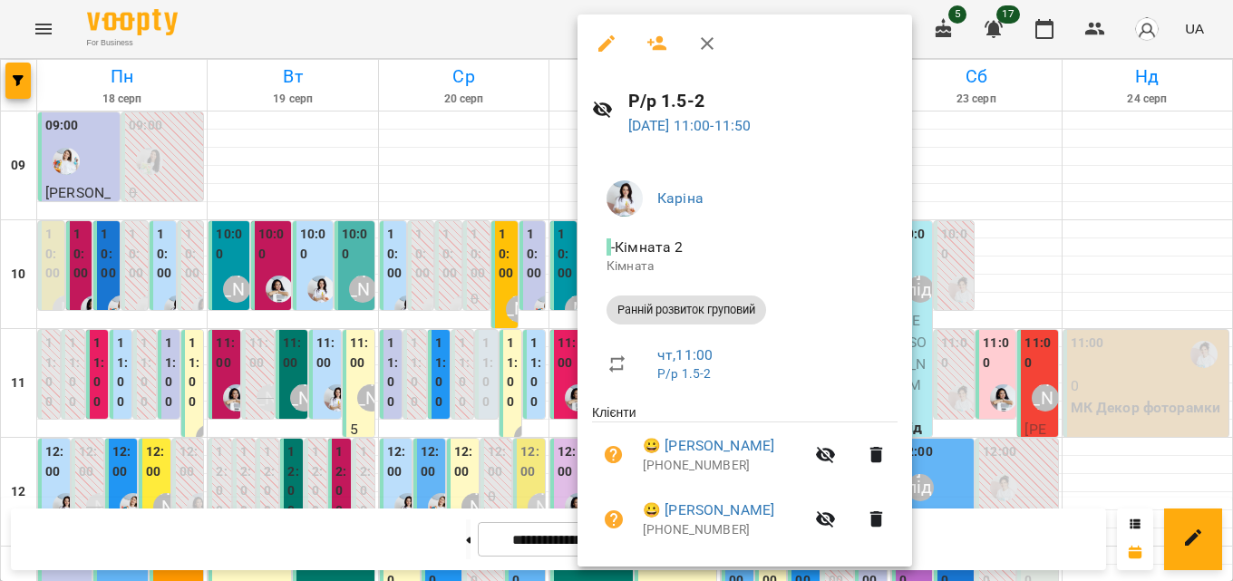
click at [722, 46] on button "button" at bounding box center [707, 44] width 44 height 44
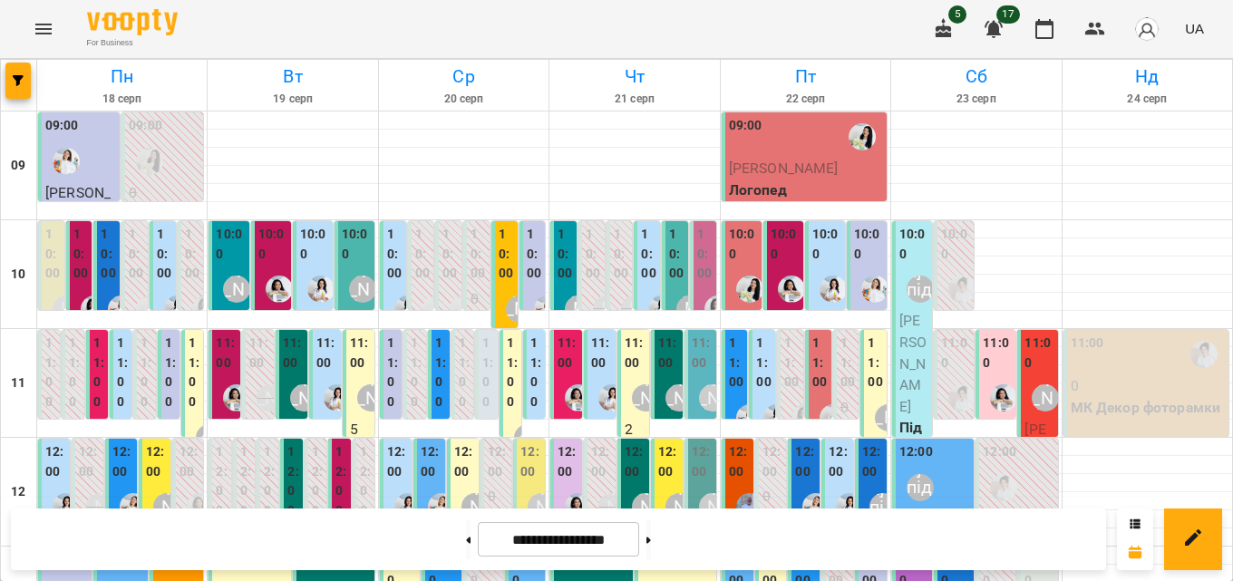
click at [591, 359] on label "11:00" at bounding box center [601, 353] width 21 height 39
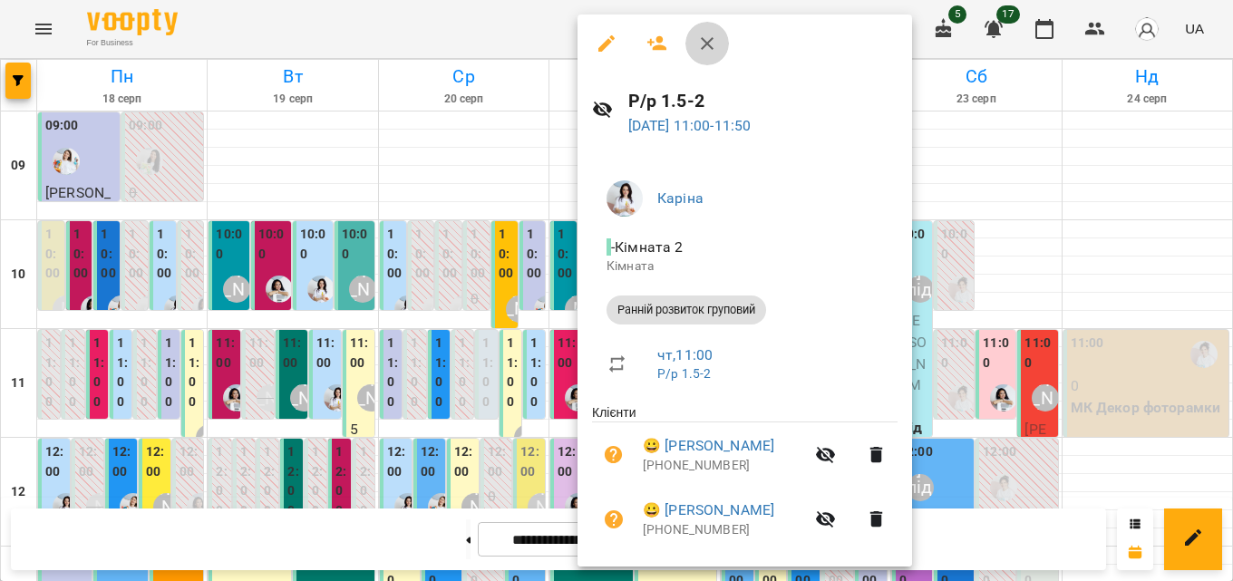
click at [701, 41] on icon "button" at bounding box center [707, 44] width 22 height 22
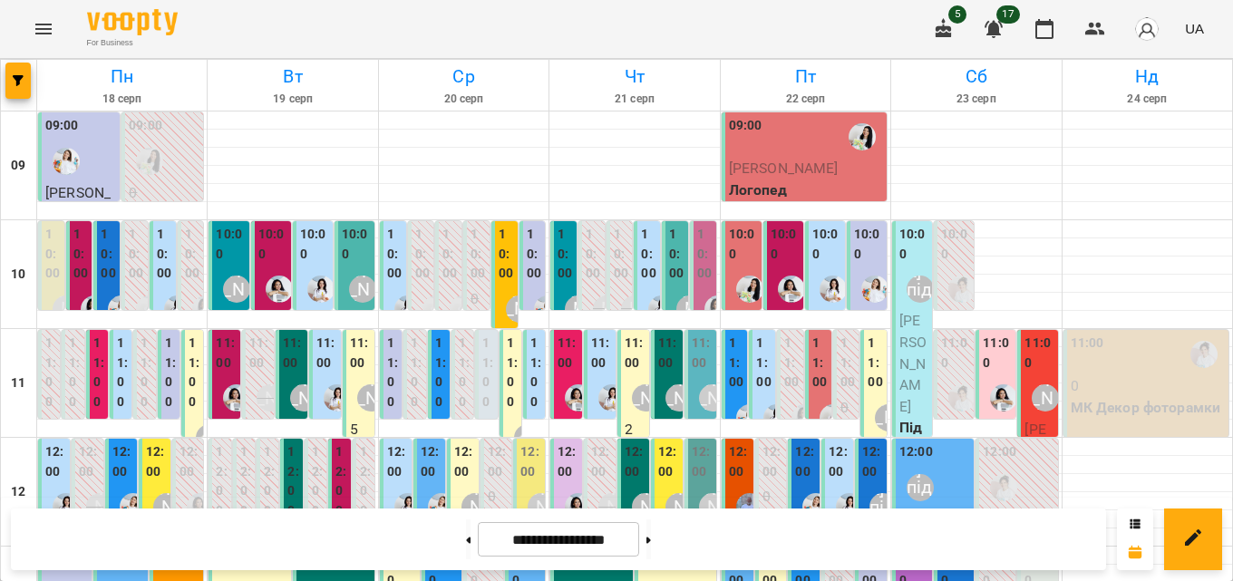
scroll to position [544, 0]
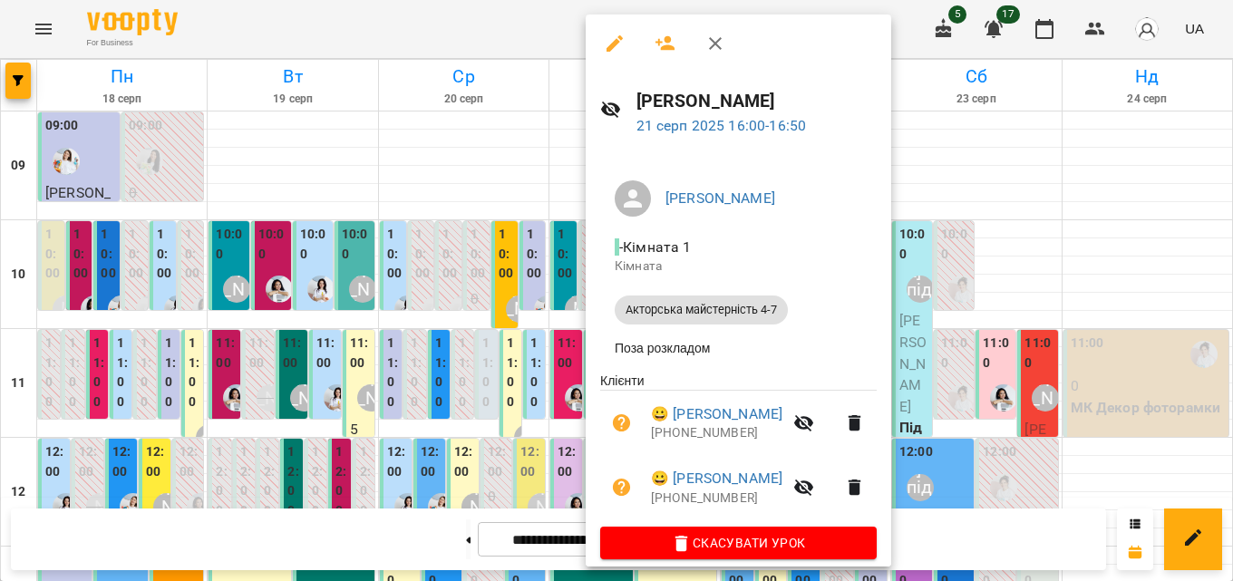
drag, startPoint x: 711, startPoint y: 45, endPoint x: 131, endPoint y: 5, distance: 581.6
click at [716, 49] on icon "button" at bounding box center [715, 44] width 22 height 22
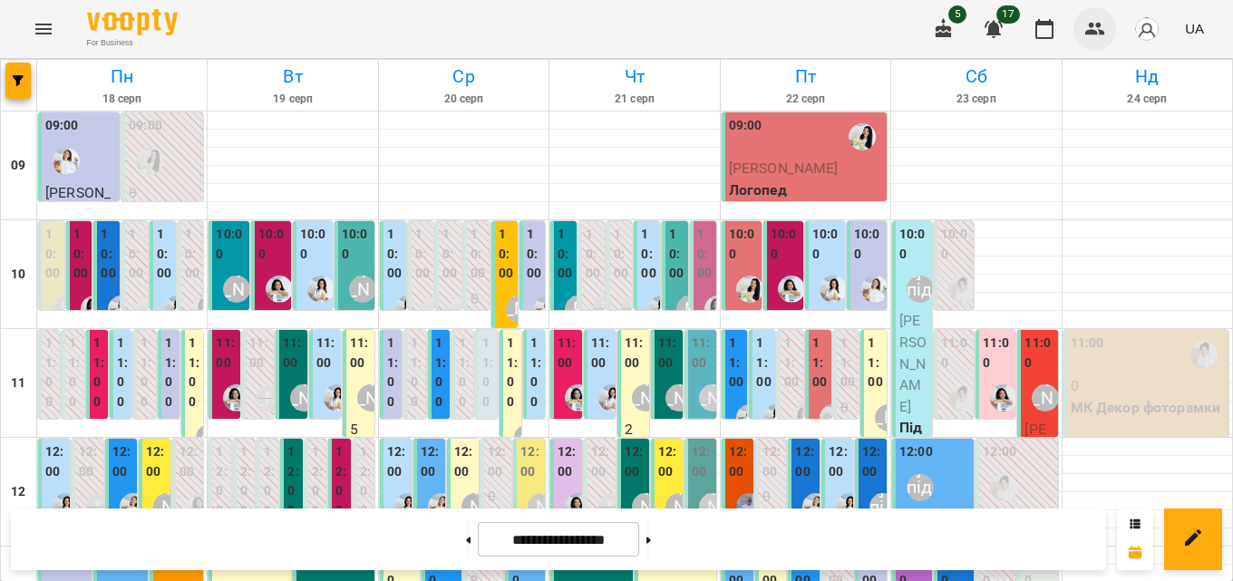
click at [1081, 24] on button "button" at bounding box center [1095, 29] width 44 height 44
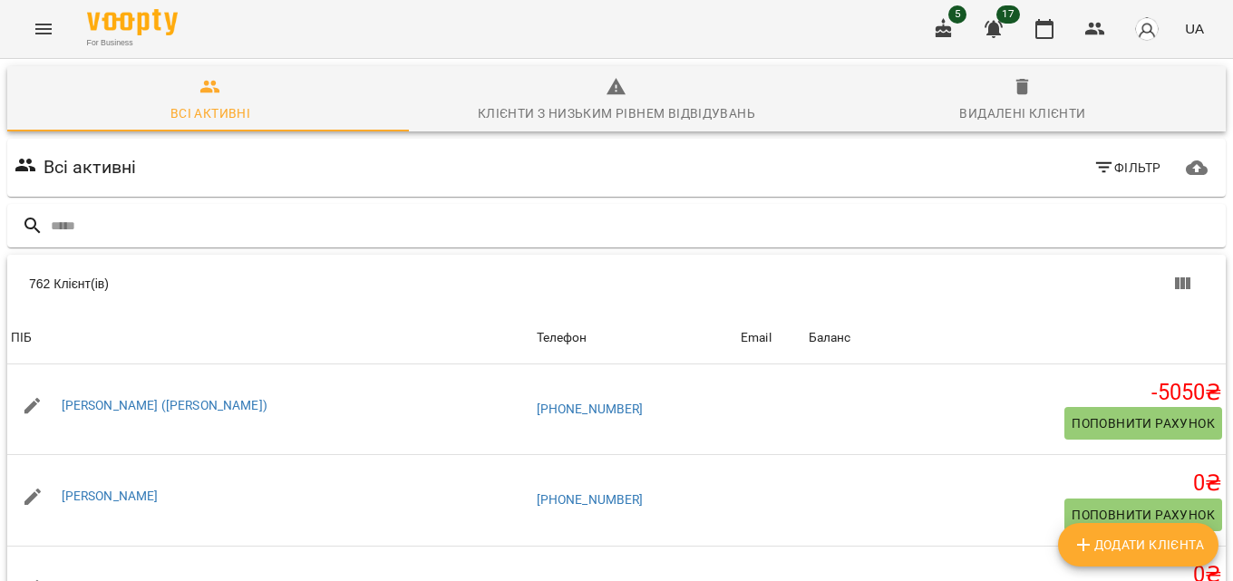
click at [1174, 544] on span "Додати клієнта" at bounding box center [1137, 545] width 131 height 22
select select "**"
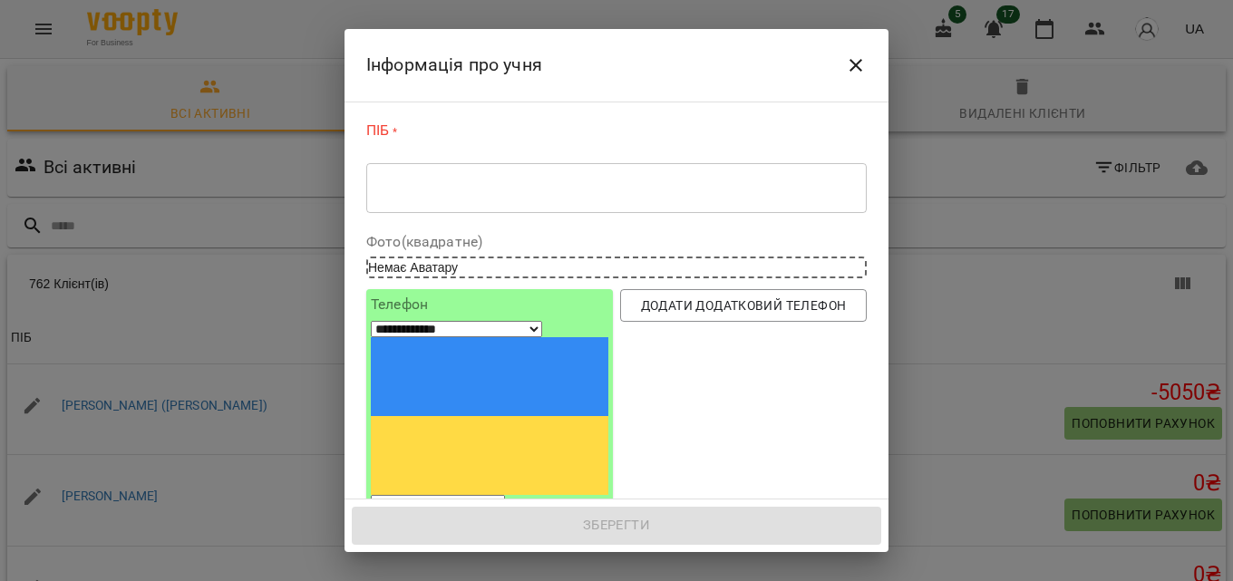
click at [426, 176] on div "* ​" at bounding box center [616, 187] width 500 height 51
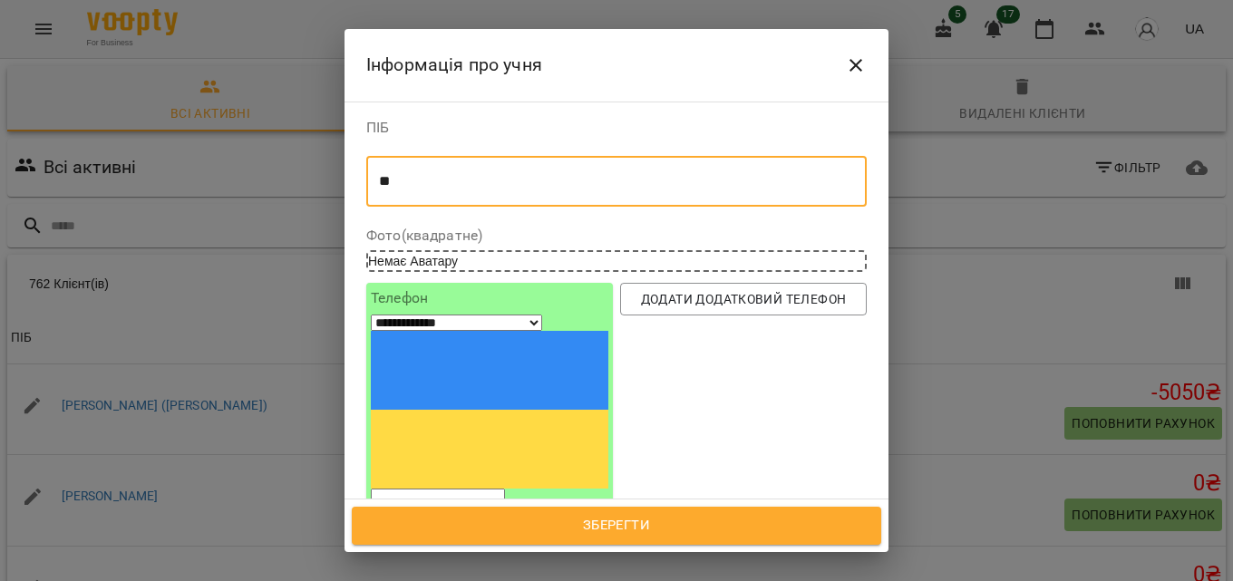
type textarea "*"
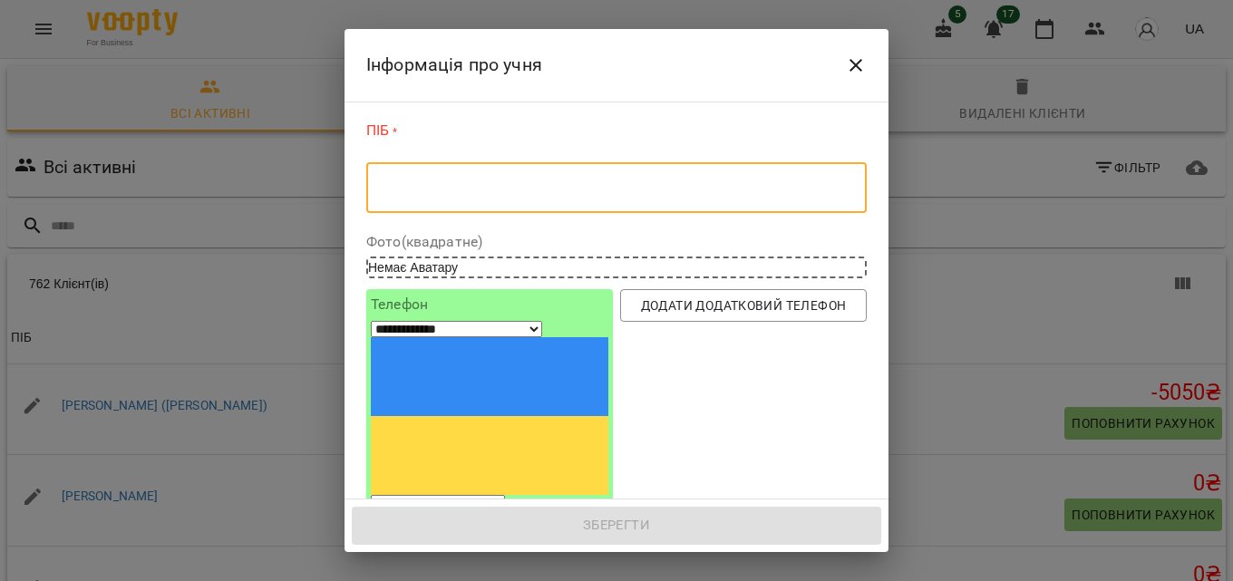
click at [871, 57] on button "Close" at bounding box center [856, 66] width 44 height 44
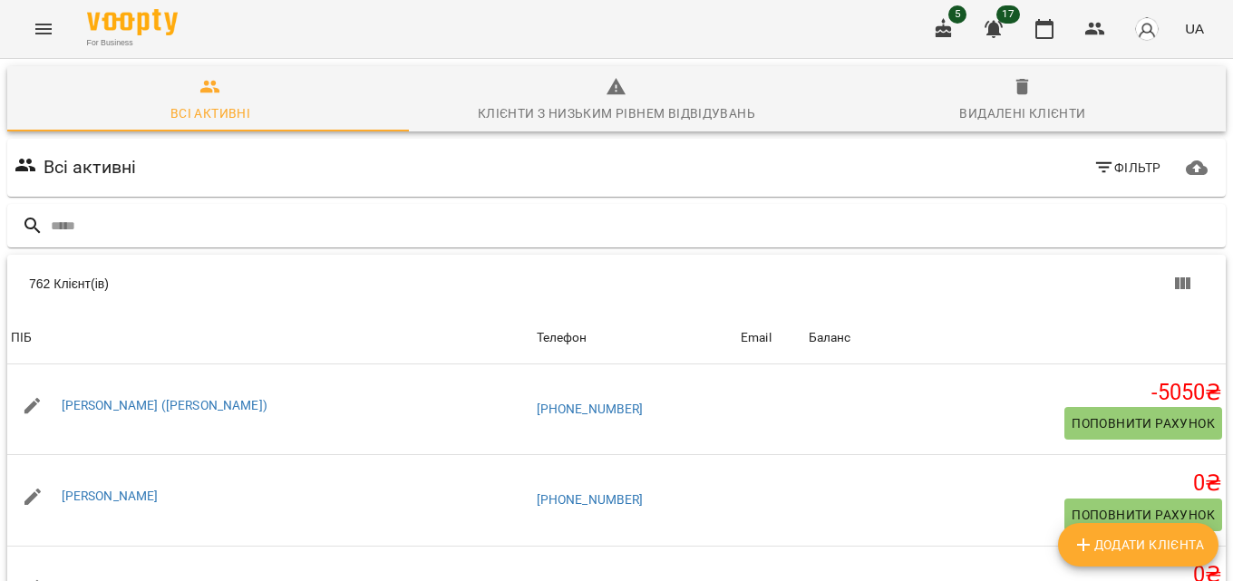
click at [1114, 548] on span "Додати клієнта" at bounding box center [1137, 545] width 131 height 22
select select "**"
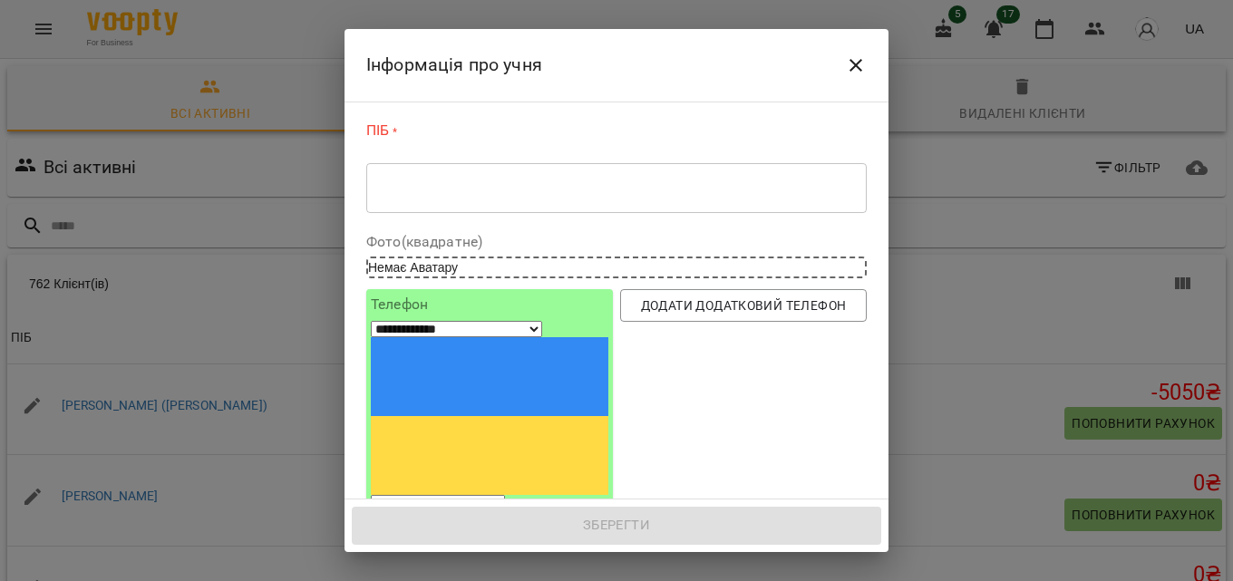
click at [470, 179] on textarea at bounding box center [616, 187] width 475 height 17
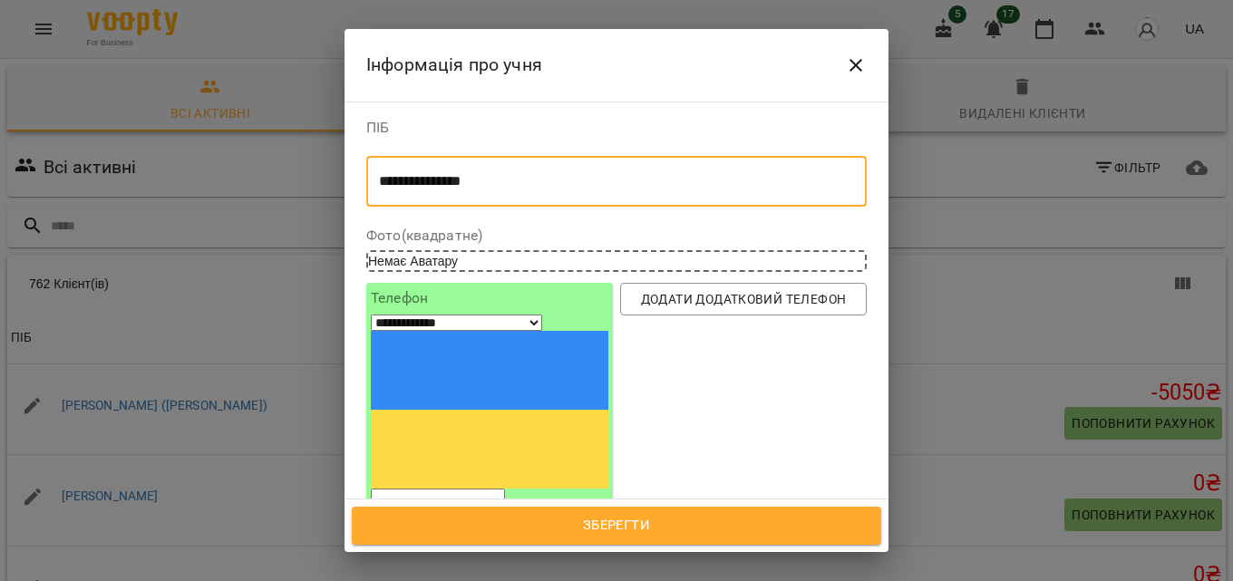
type textarea "**********"
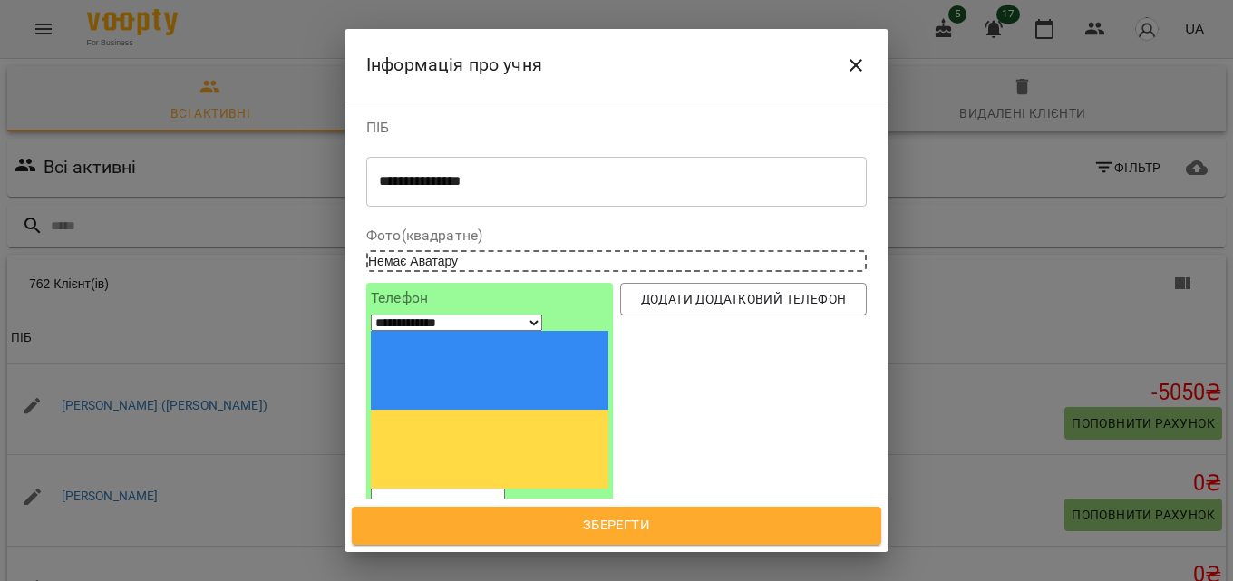
click at [492, 489] on input "tel" at bounding box center [438, 501] width 134 height 24
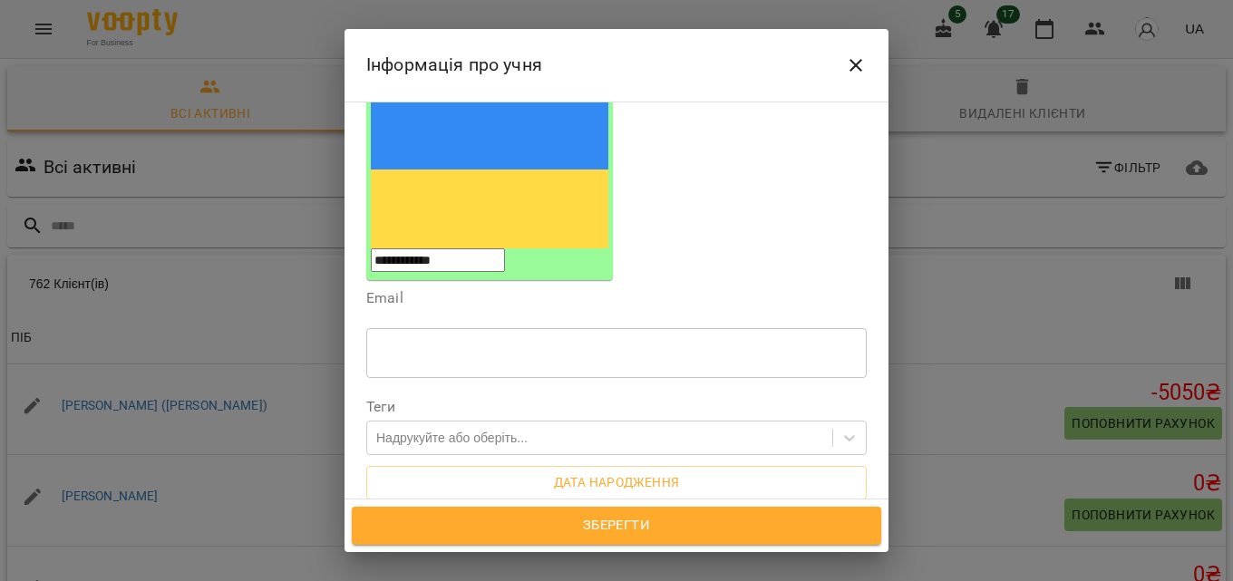
scroll to position [272, 0]
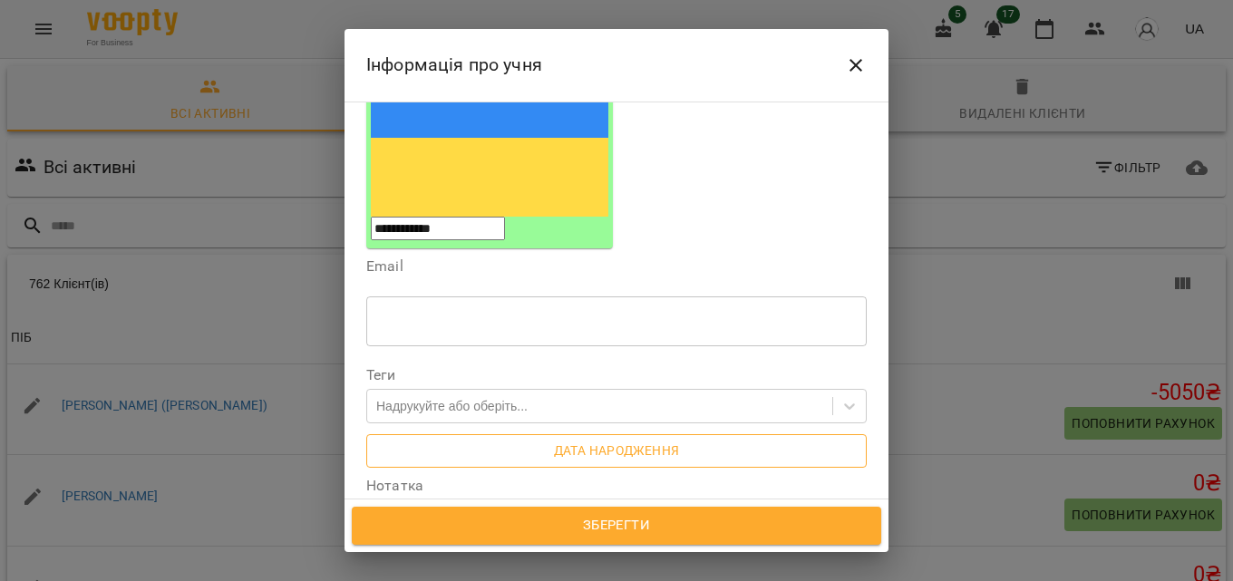
type input "**********"
click at [526, 440] on span "Дата народження" at bounding box center [616, 451] width 471 height 22
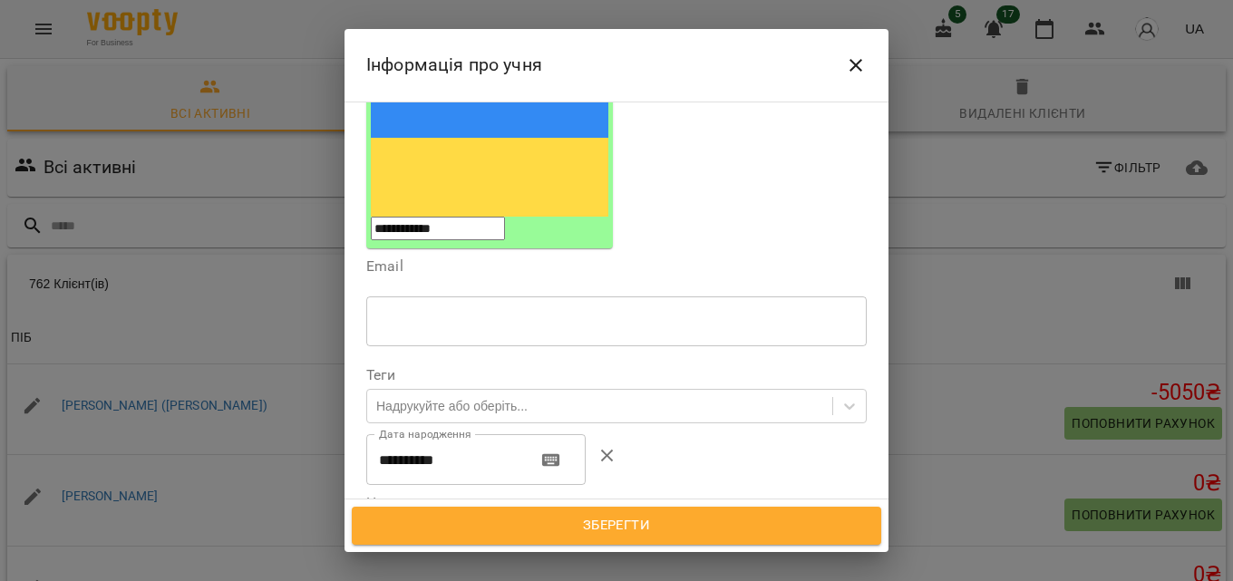
click at [388, 434] on input "**********" at bounding box center [444, 459] width 156 height 51
click at [393, 434] on input "**********" at bounding box center [444, 459] width 156 height 51
click at [462, 434] on input "**********" at bounding box center [444, 459] width 156 height 51
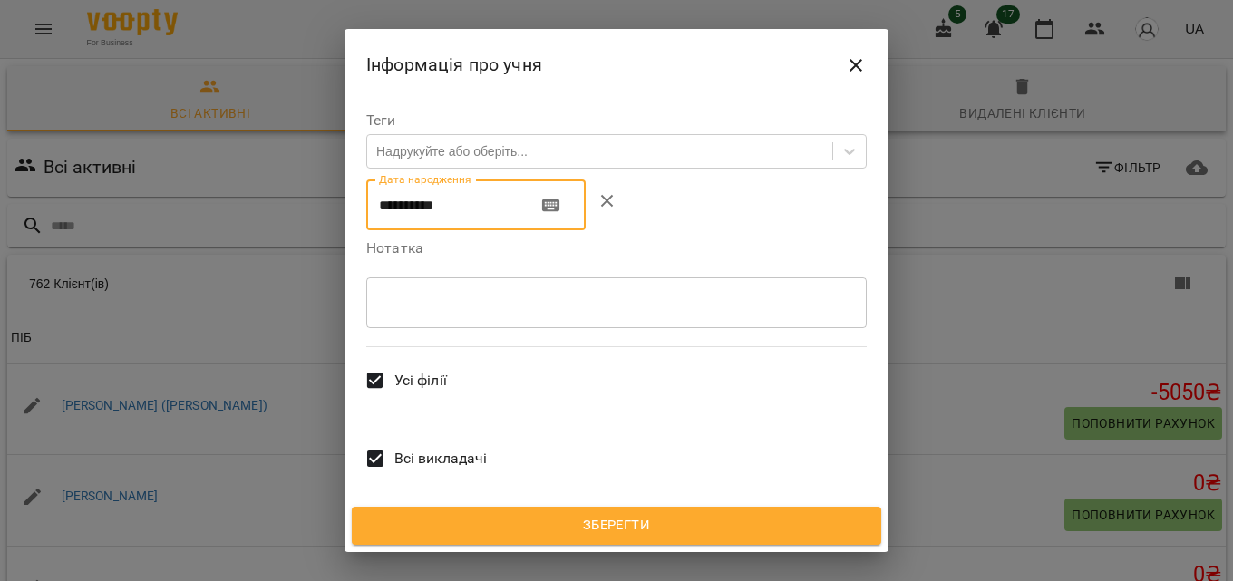
scroll to position [536, 0]
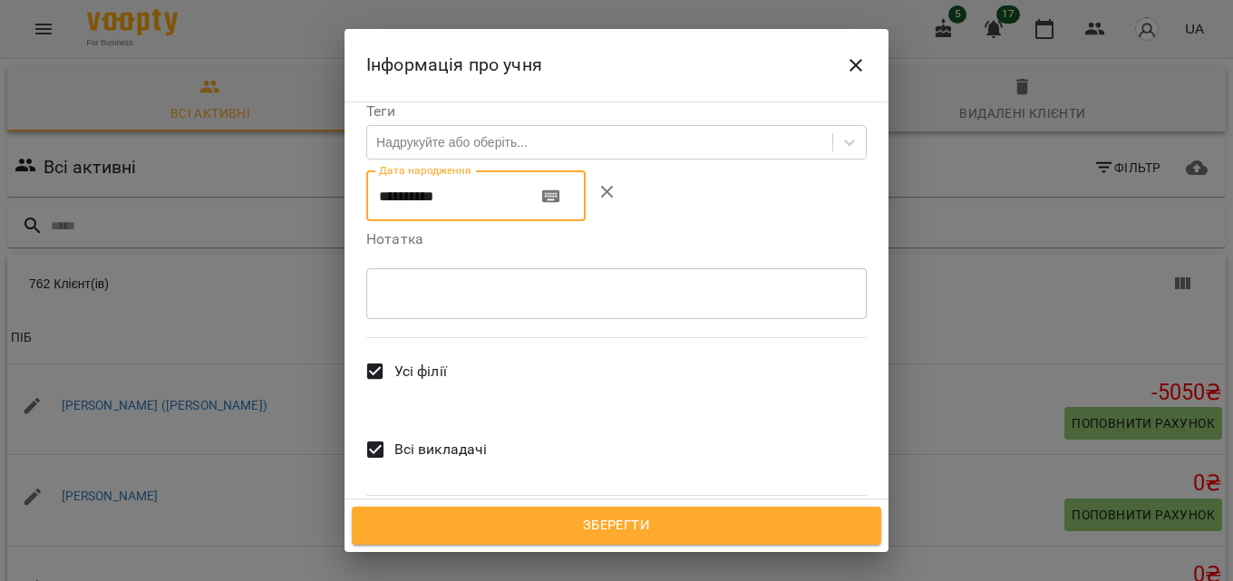
type input "**********"
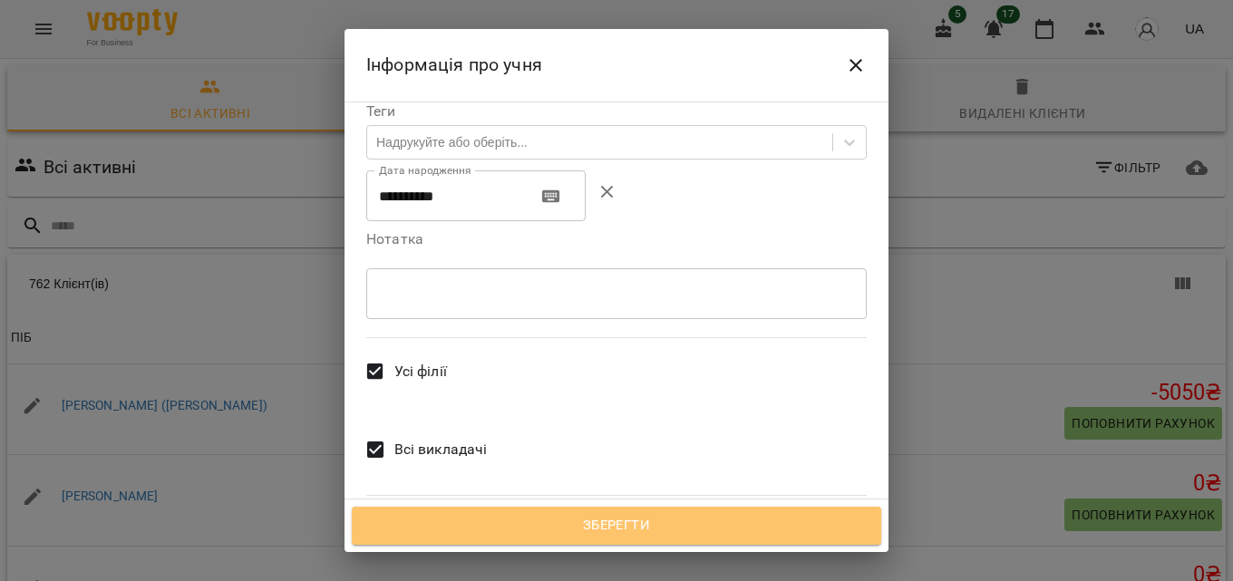
click at [621, 534] on span "Зберегти" at bounding box center [616, 526] width 489 height 24
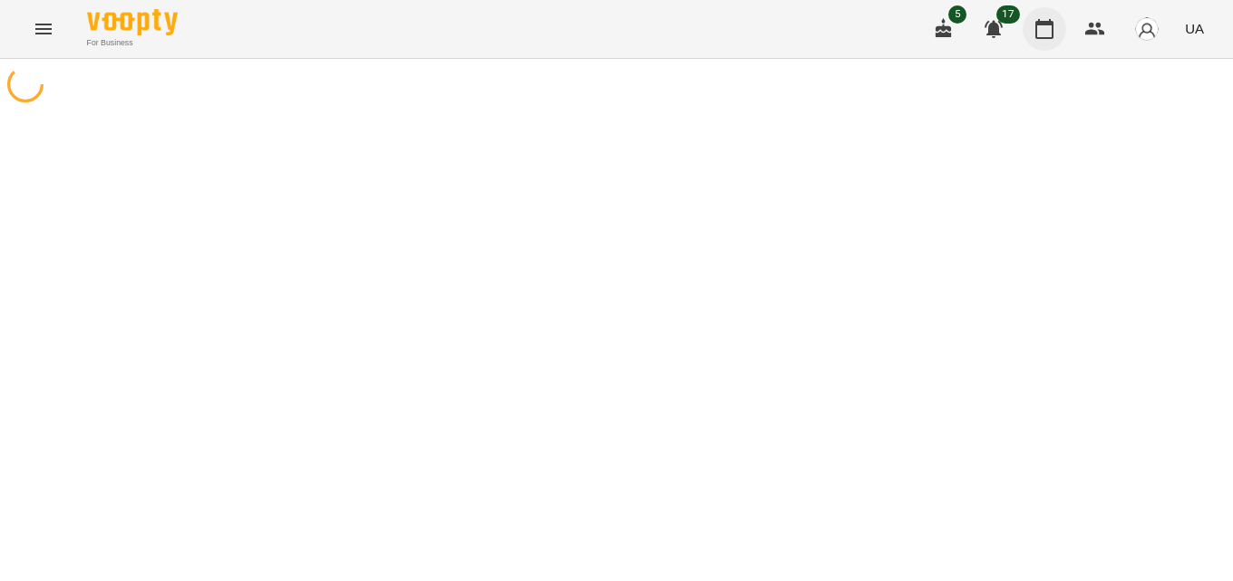
click at [1053, 24] on icon "button" at bounding box center [1044, 29] width 18 height 20
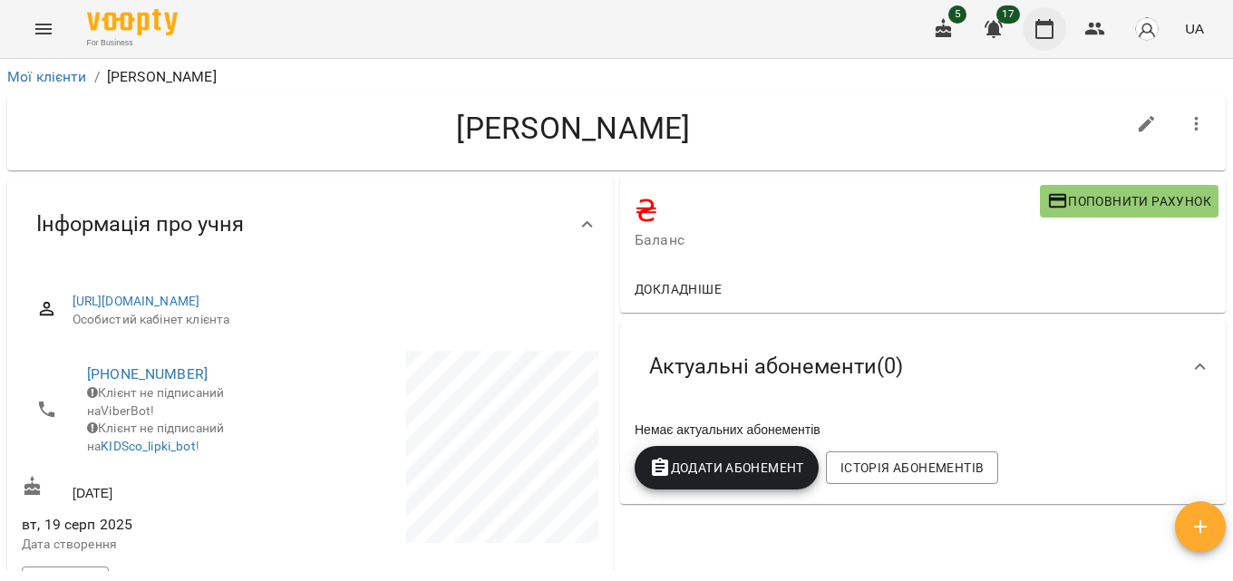
click at [1057, 20] on button "button" at bounding box center [1045, 29] width 44 height 44
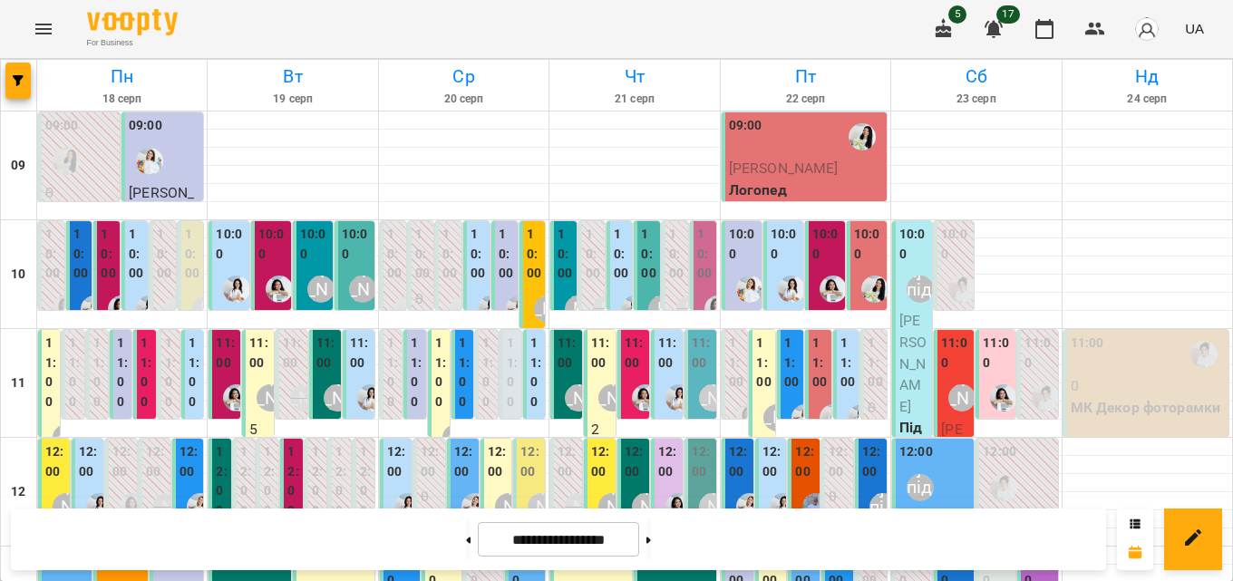
scroll to position [635, 0]
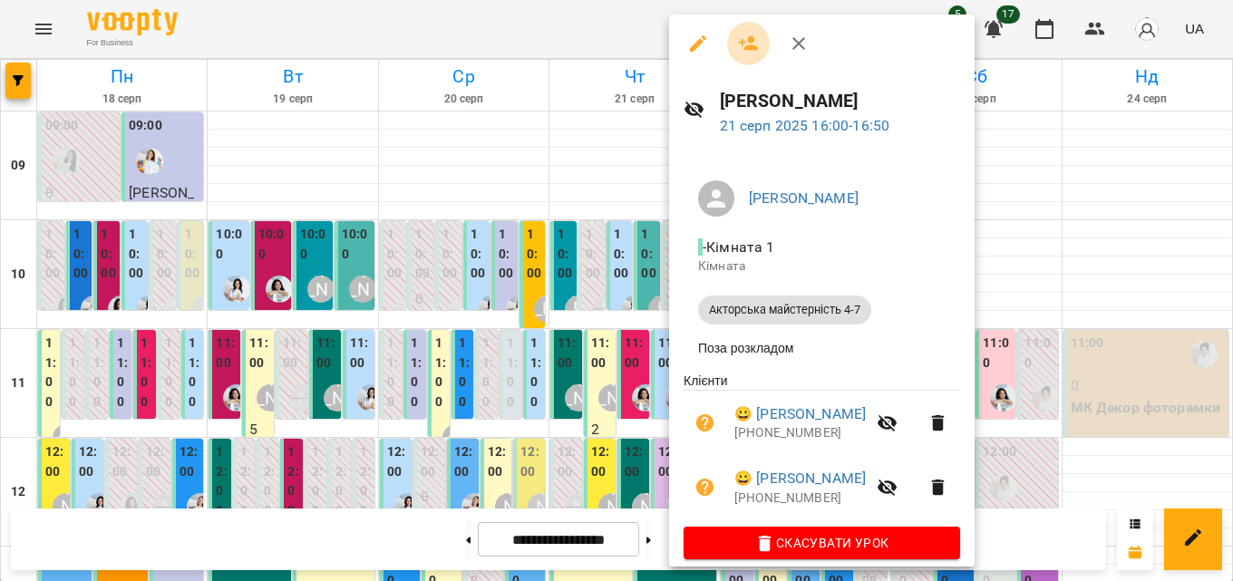
click at [746, 41] on icon "button" at bounding box center [749, 44] width 22 height 22
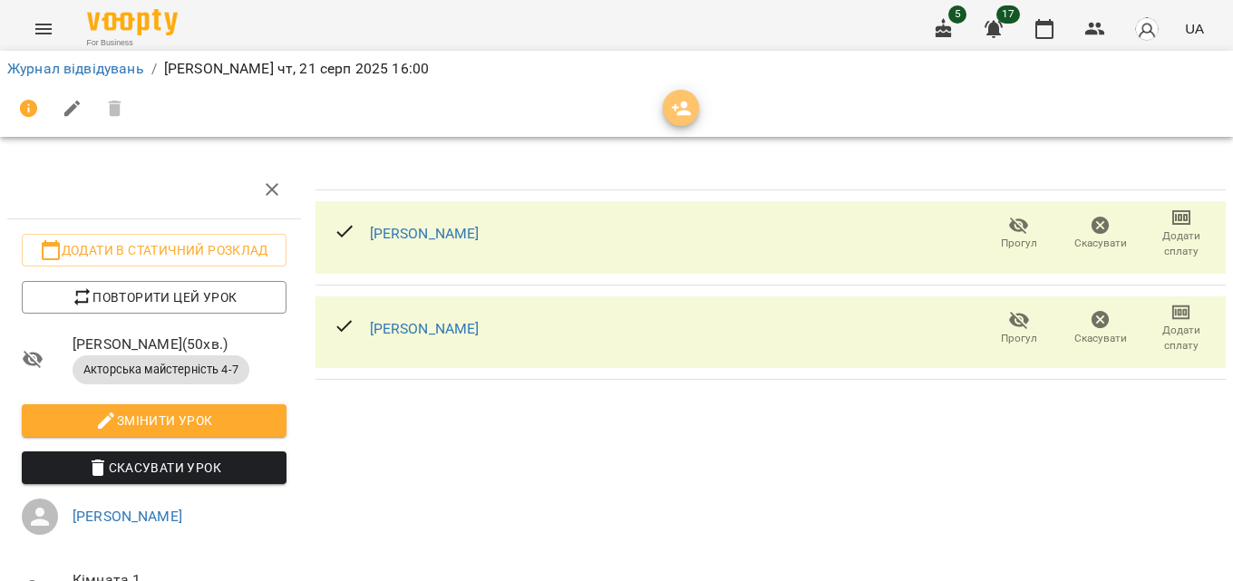
click at [664, 111] on span "button" at bounding box center [681, 109] width 36 height 22
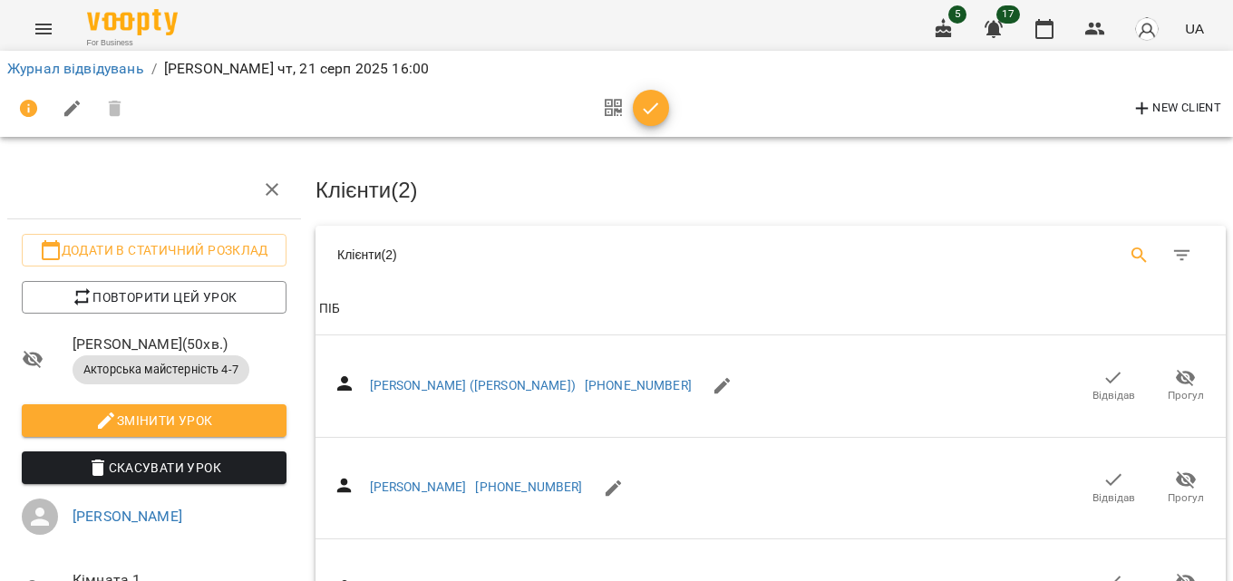
click at [1129, 245] on icon "Search" at bounding box center [1140, 256] width 22 height 22
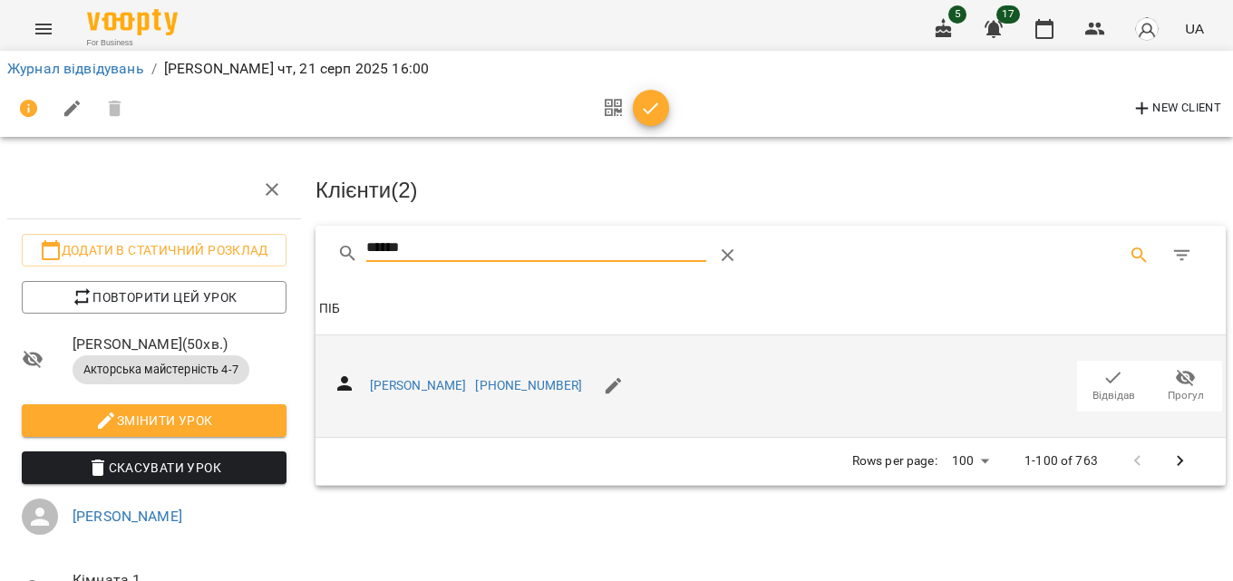
type input "******"
click at [1108, 388] on span "Відвідав" at bounding box center [1113, 395] width 43 height 15
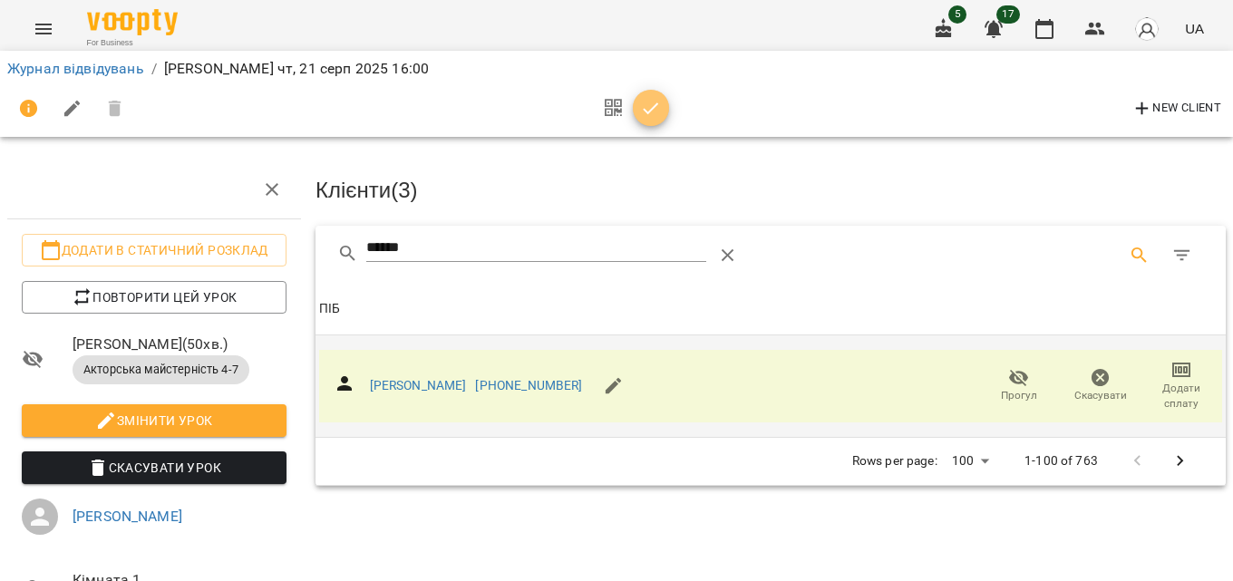
click at [649, 92] on button "button" at bounding box center [651, 108] width 36 height 36
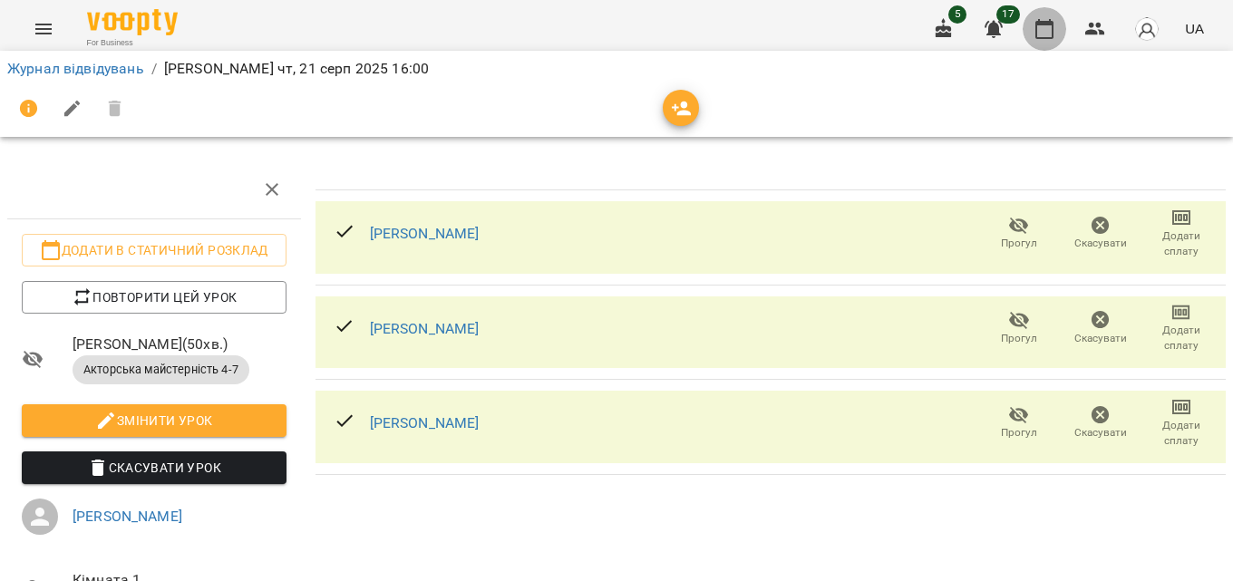
click at [1053, 23] on icon "button" at bounding box center [1044, 29] width 18 height 20
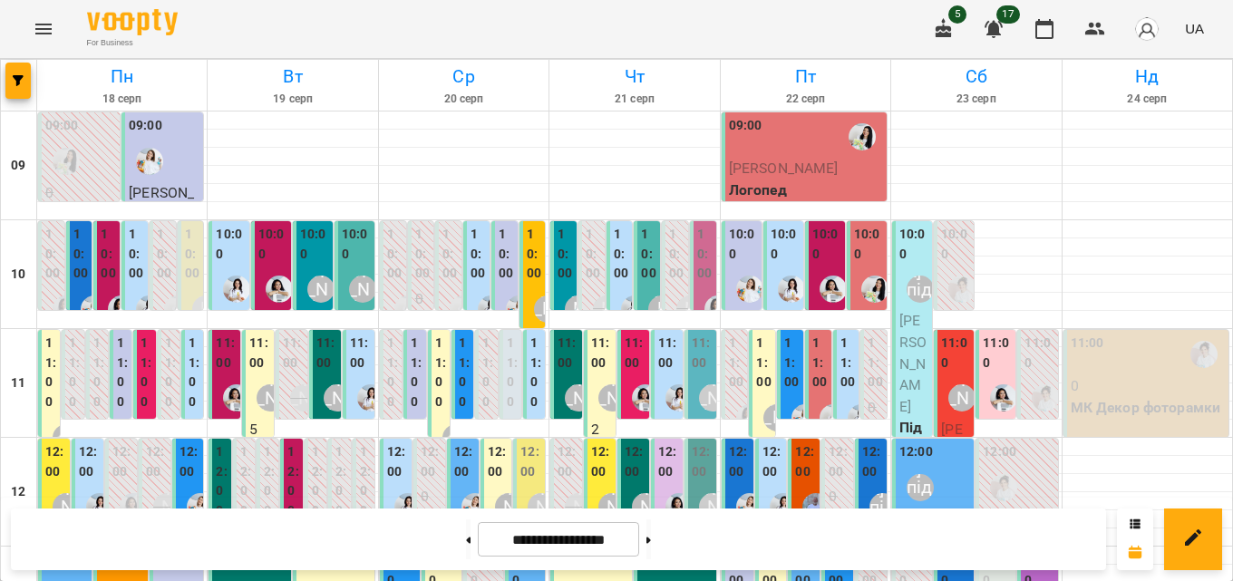
scroll to position [635, 0]
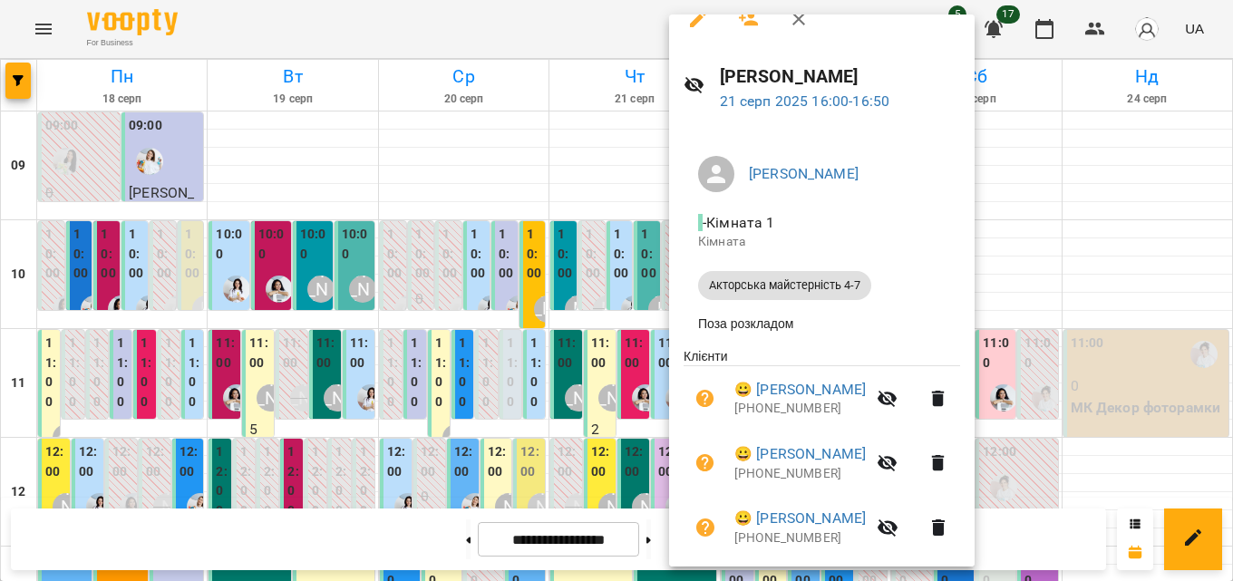
scroll to position [0, 0]
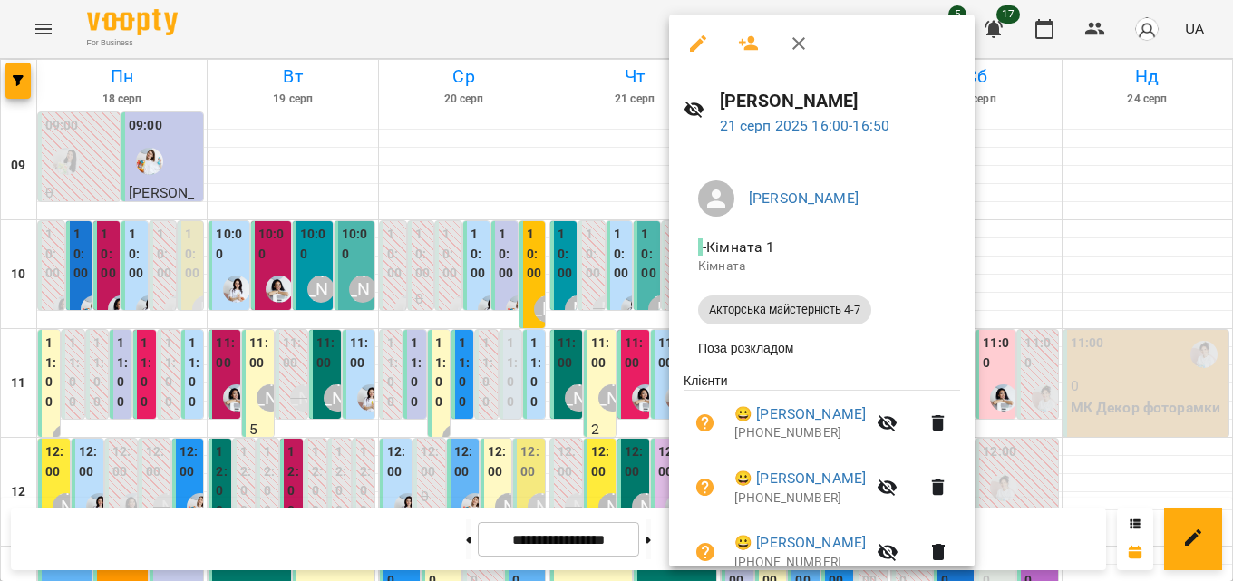
click at [806, 53] on icon "button" at bounding box center [799, 44] width 22 height 22
